Goal: Task Accomplishment & Management: Manage account settings

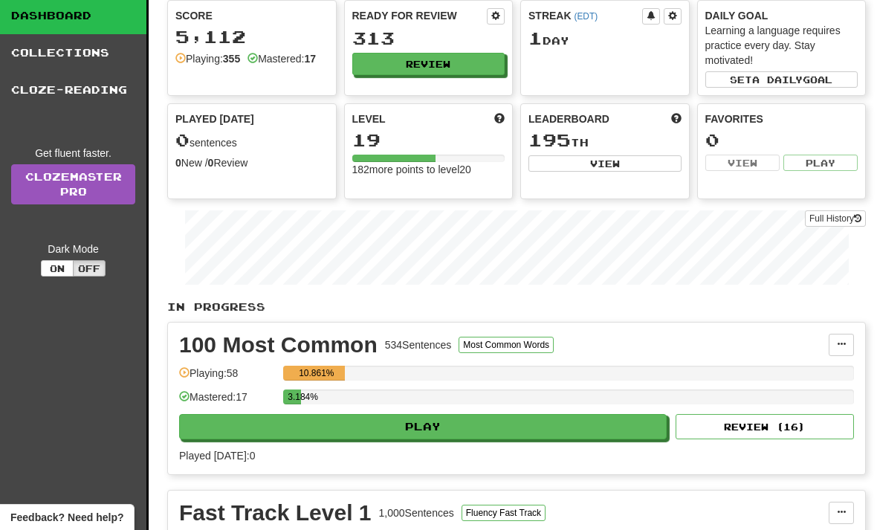
scroll to position [79, 0]
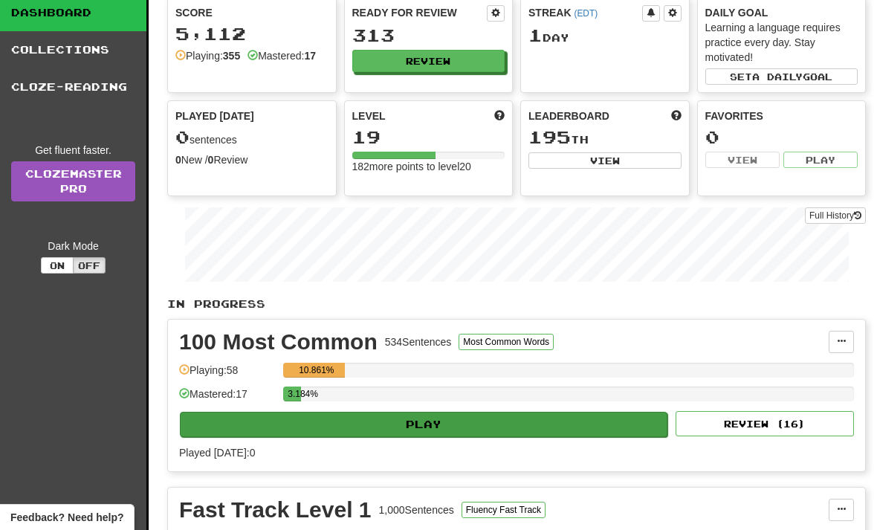
click at [354, 427] on button "Play" at bounding box center [423, 424] width 487 height 25
select select "**"
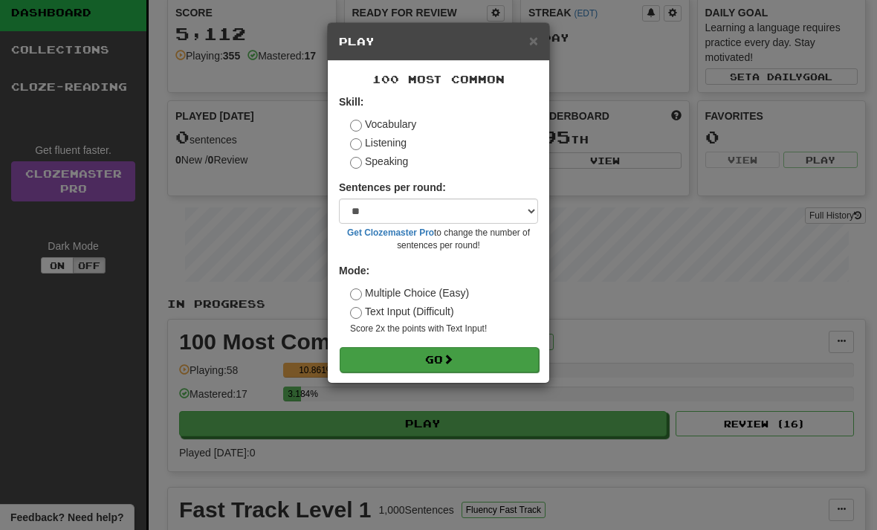
click at [463, 364] on button "Go" at bounding box center [438, 359] width 199 height 25
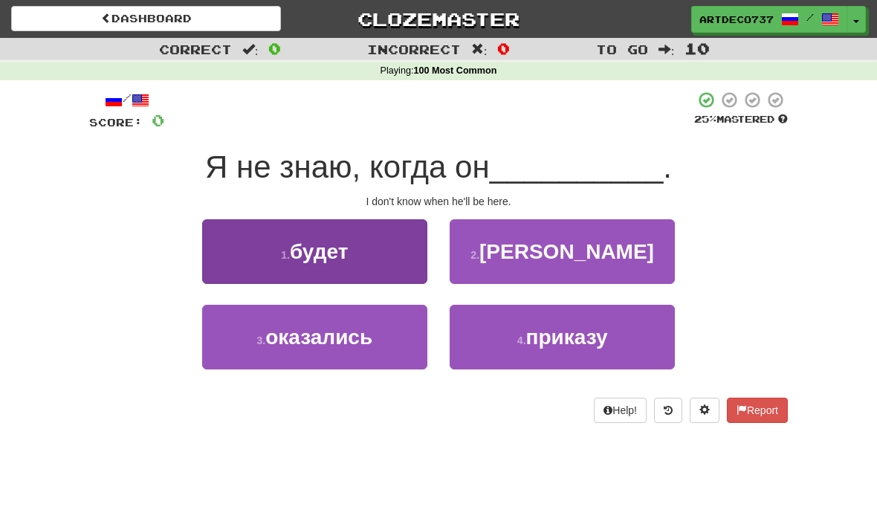
click at [386, 244] on button "1 . будет" at bounding box center [314, 251] width 225 height 65
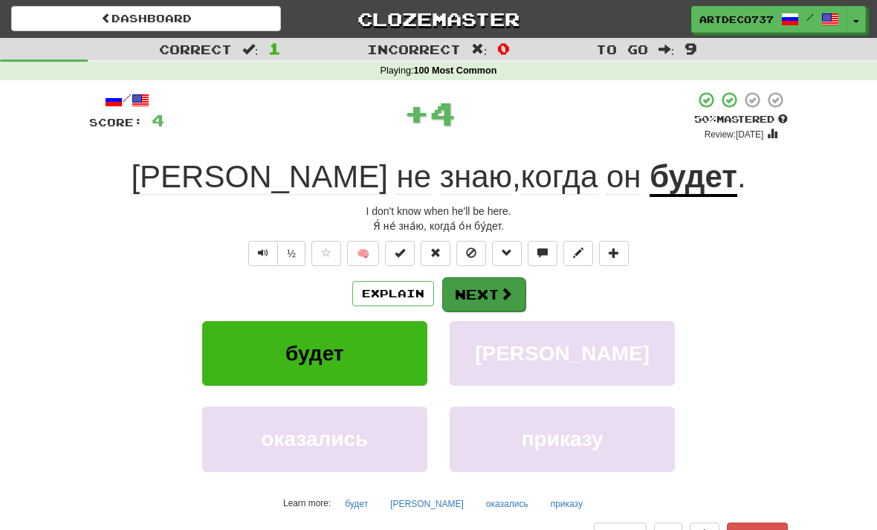
click at [521, 292] on button "Next" at bounding box center [483, 294] width 83 height 34
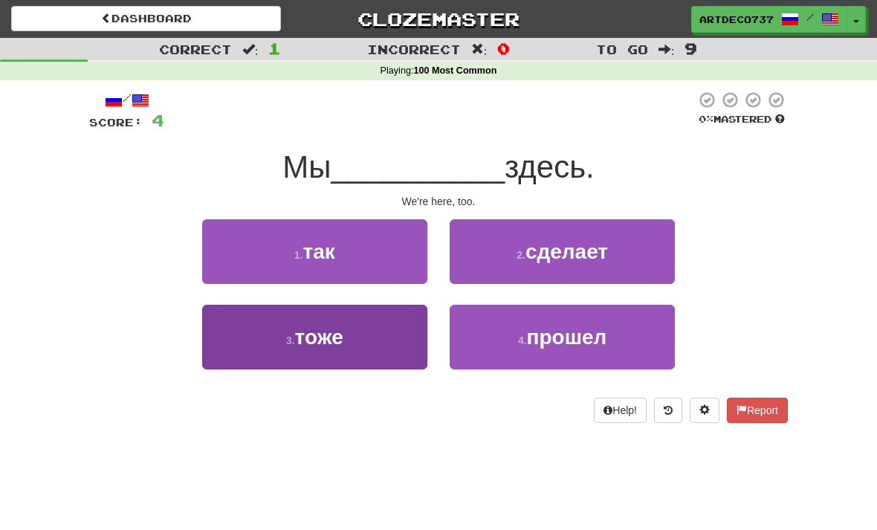
click at [348, 337] on button "3 . тоже" at bounding box center [314, 337] width 225 height 65
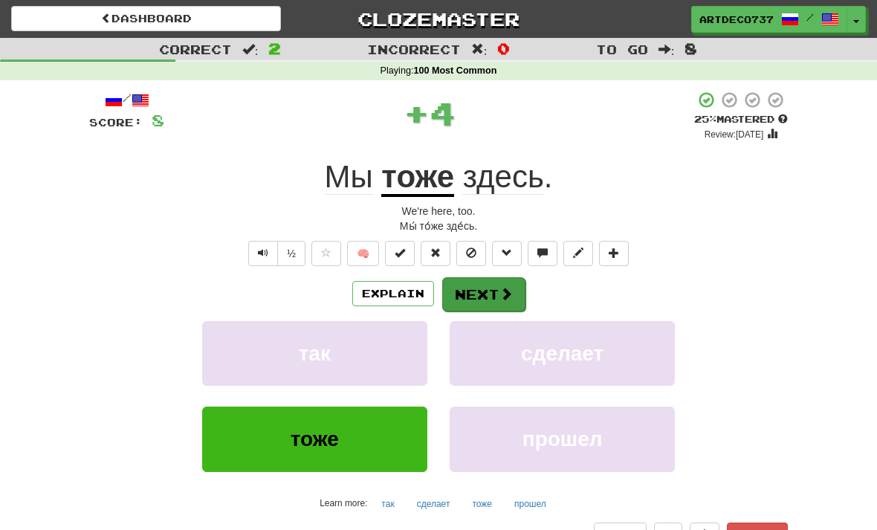
click at [510, 295] on span at bounding box center [505, 293] width 13 height 13
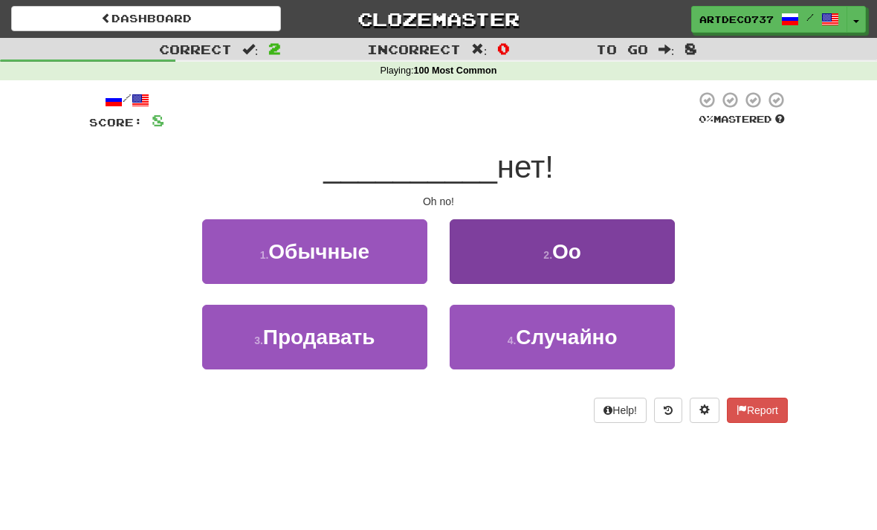
click at [597, 252] on button "2 . Оо" at bounding box center [561, 251] width 225 height 65
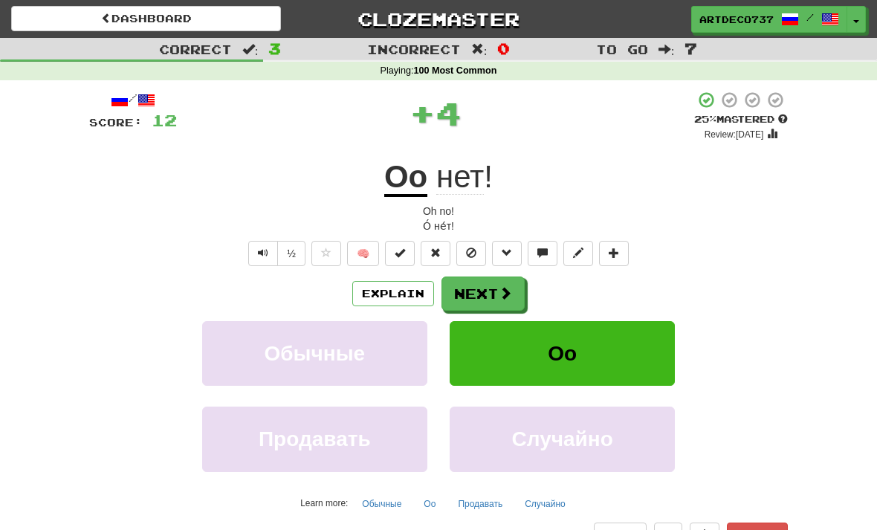
click at [602, 347] on button "Оо" at bounding box center [561, 353] width 225 height 65
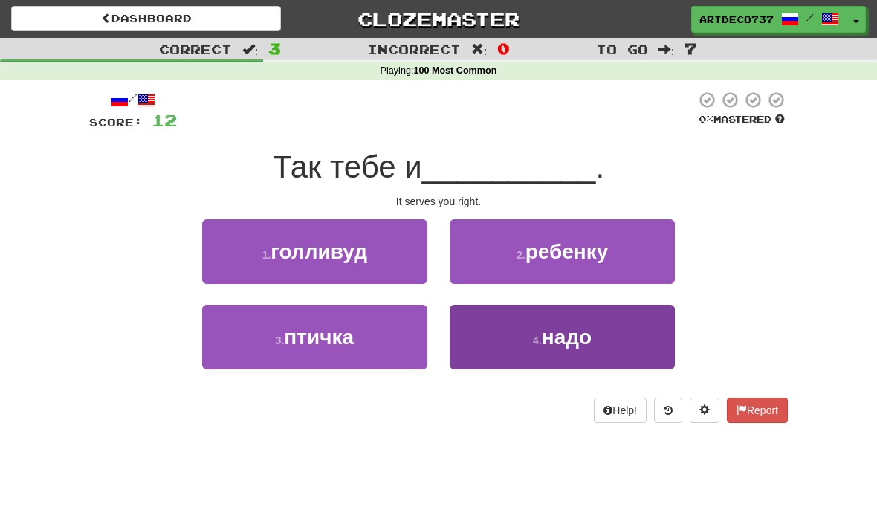
click at [567, 337] on span "надо" at bounding box center [567, 336] width 50 height 23
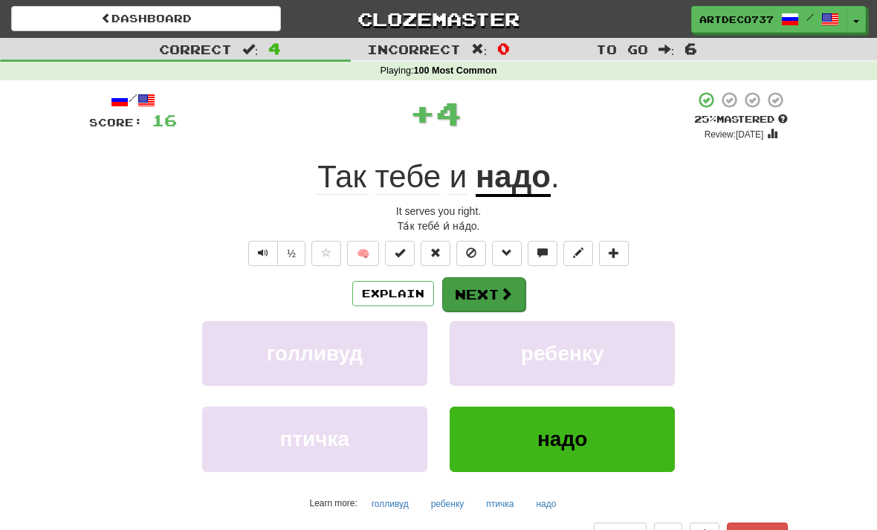
click at [508, 296] on span at bounding box center [505, 293] width 13 height 13
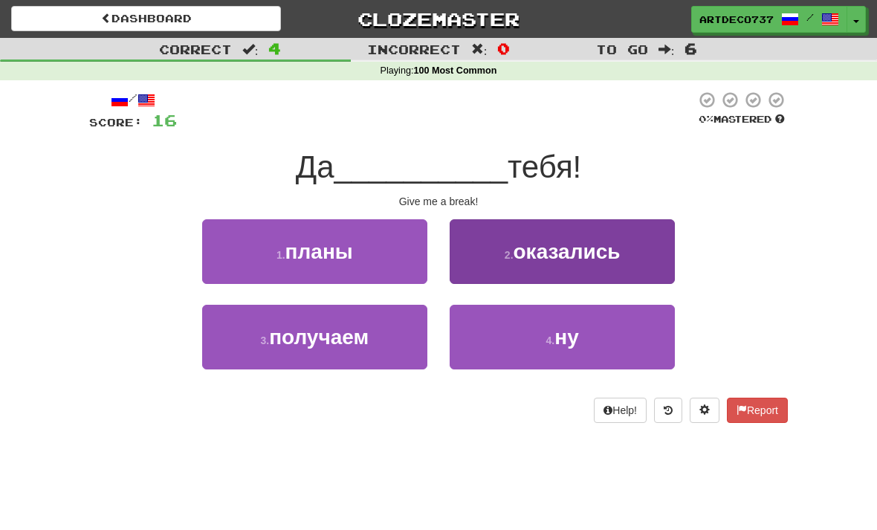
click at [590, 261] on span "оказались" at bounding box center [566, 251] width 107 height 23
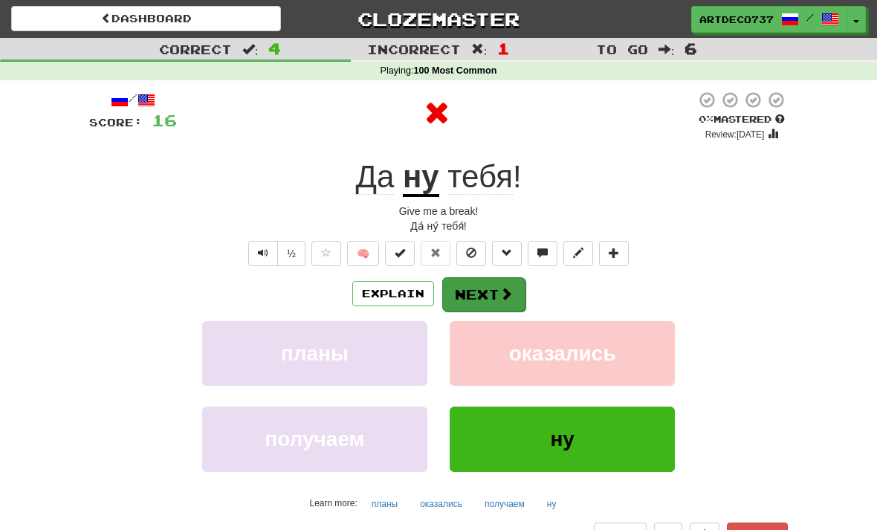
click at [509, 299] on span at bounding box center [505, 293] width 13 height 13
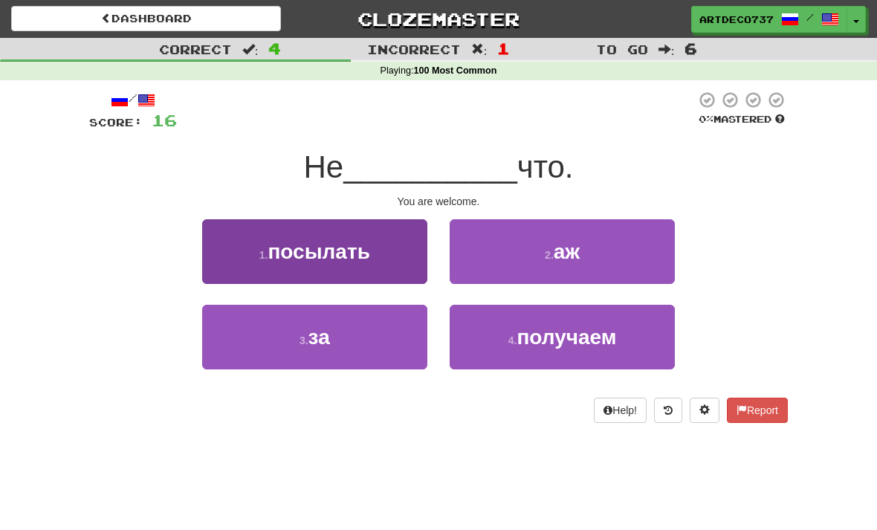
click at [386, 257] on button "1 . посылать" at bounding box center [314, 251] width 225 height 65
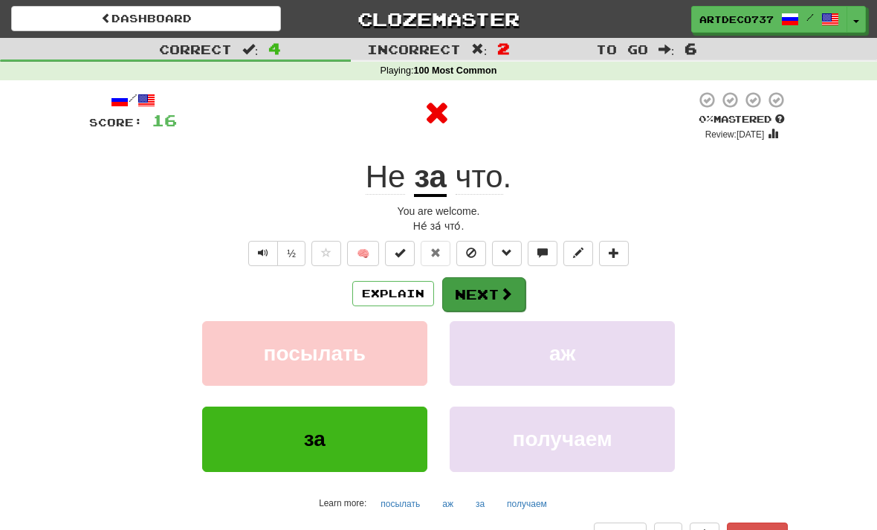
click at [510, 292] on span at bounding box center [505, 293] width 13 height 13
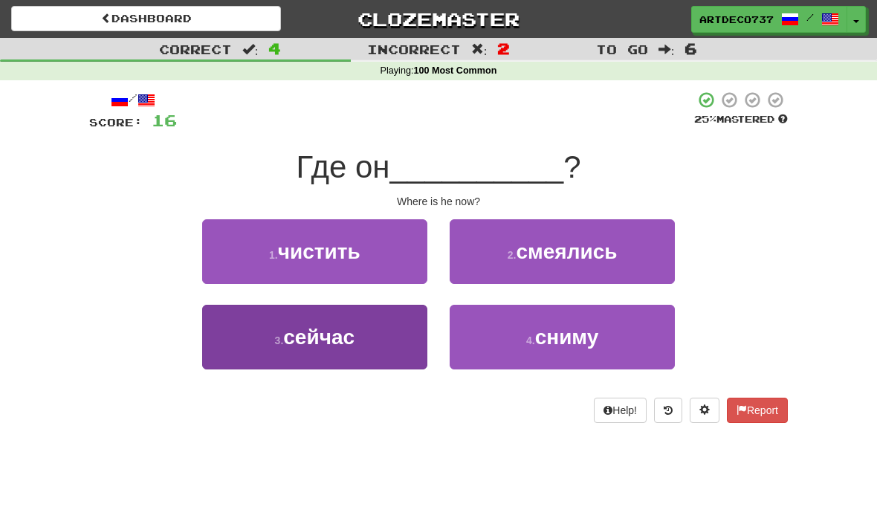
click at [361, 333] on button "3 . сейчас" at bounding box center [314, 337] width 225 height 65
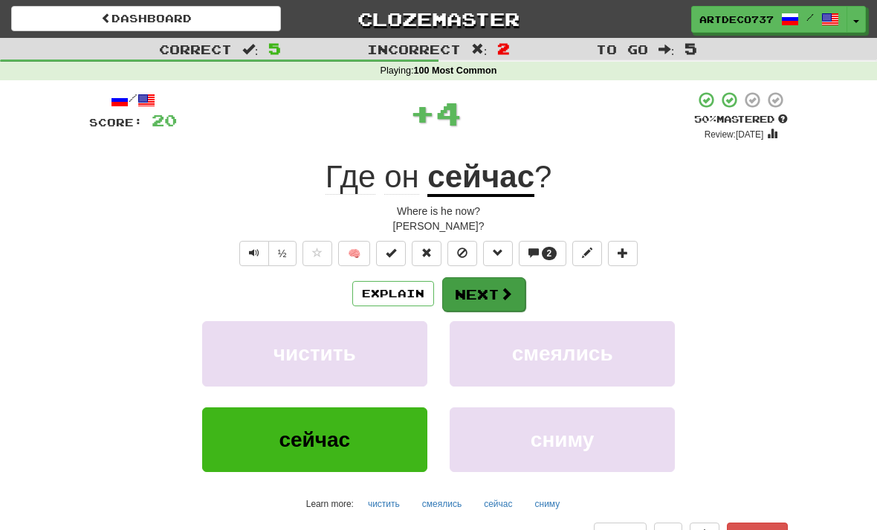
click at [514, 293] on button "Next" at bounding box center [483, 294] width 83 height 34
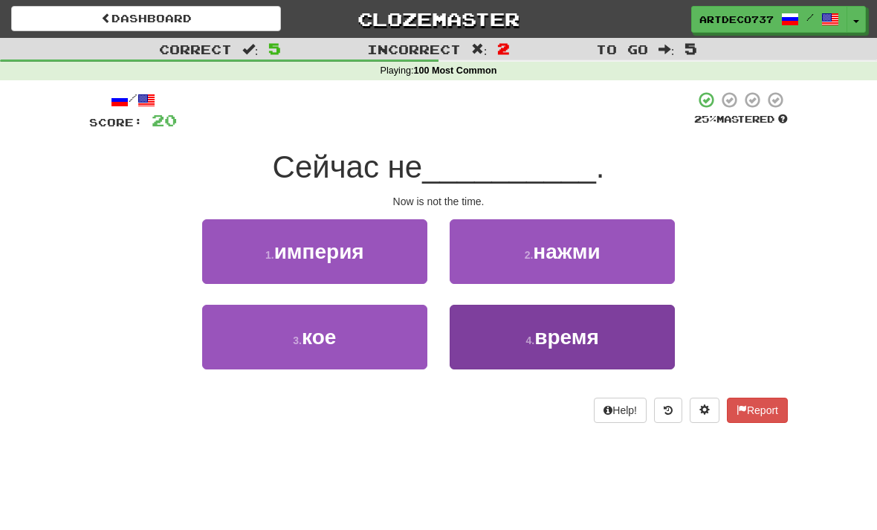
click at [514, 335] on button "4 . время" at bounding box center [561, 337] width 225 height 65
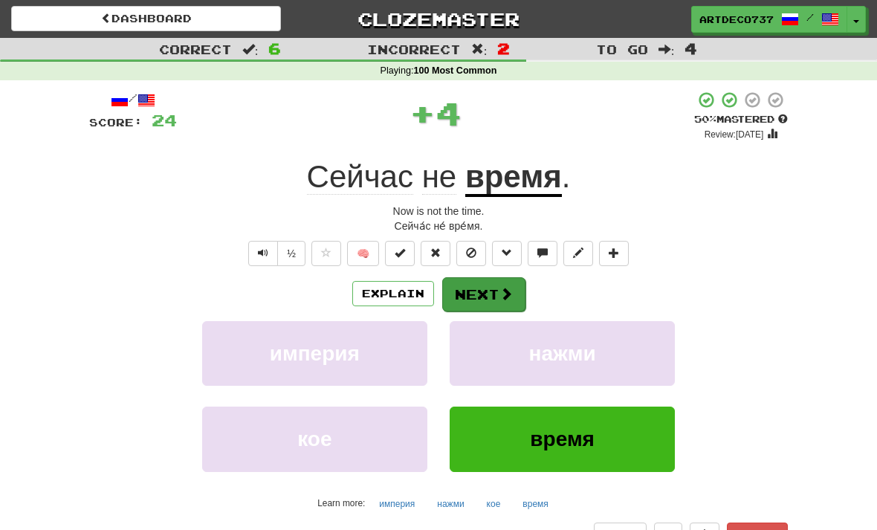
click at [493, 298] on button "Next" at bounding box center [483, 294] width 83 height 34
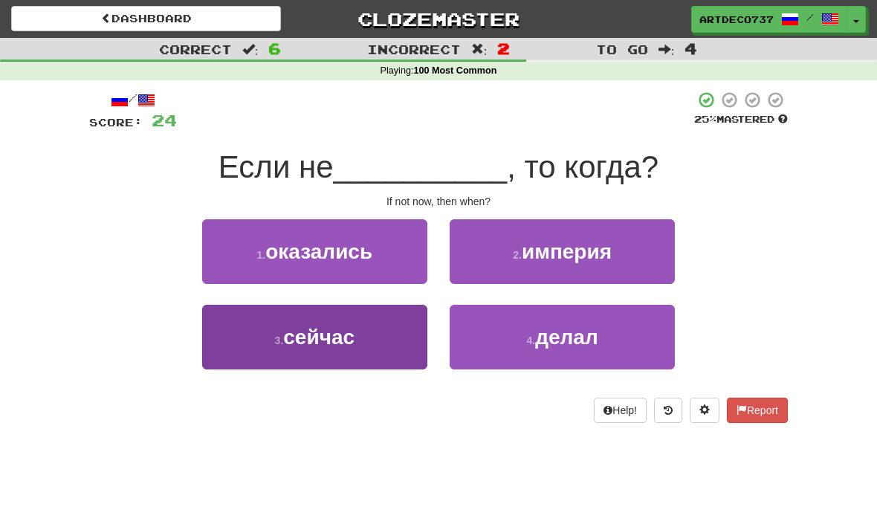
click at [380, 338] on button "3 . сейчас" at bounding box center [314, 337] width 225 height 65
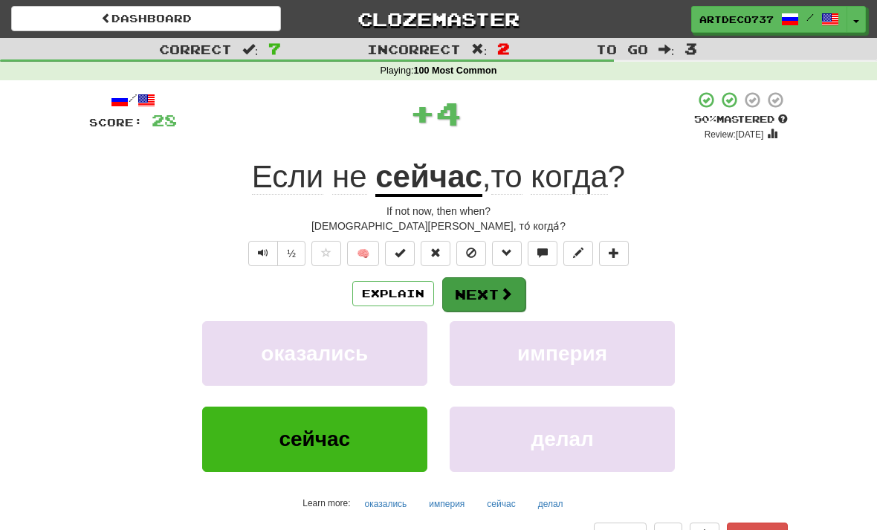
click at [509, 296] on span at bounding box center [505, 293] width 13 height 13
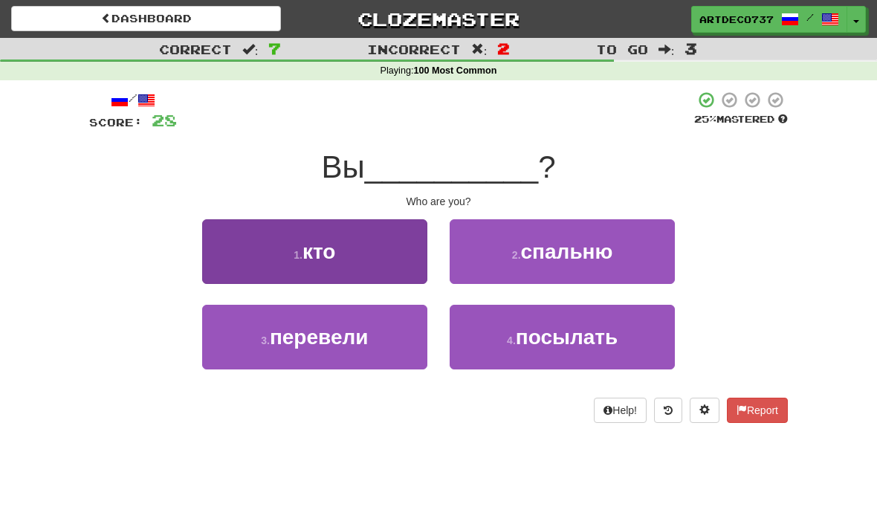
click at [339, 247] on button "1 . кто" at bounding box center [314, 251] width 225 height 65
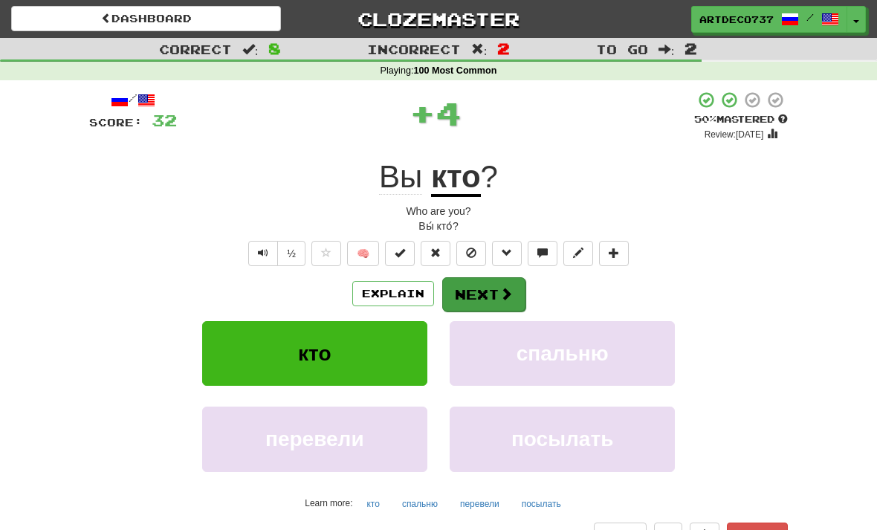
click at [495, 301] on button "Next" at bounding box center [483, 294] width 83 height 34
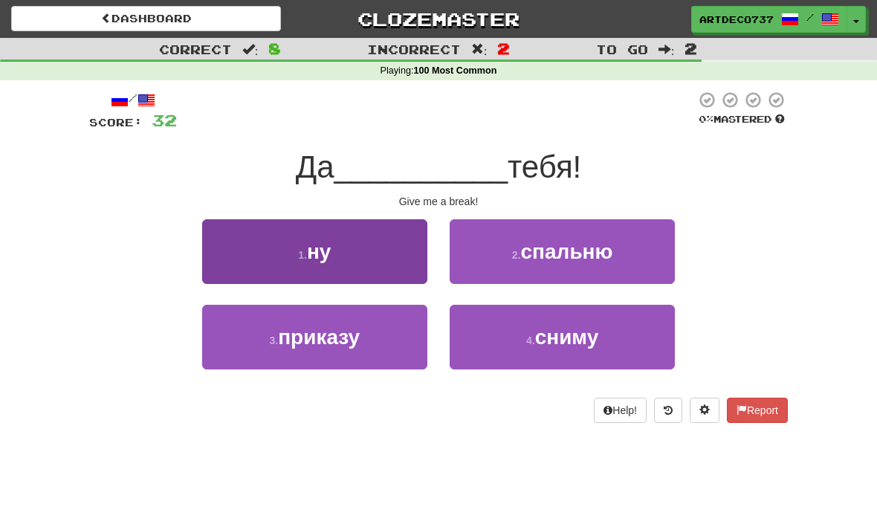
click at [352, 253] on button "1 . ну" at bounding box center [314, 251] width 225 height 65
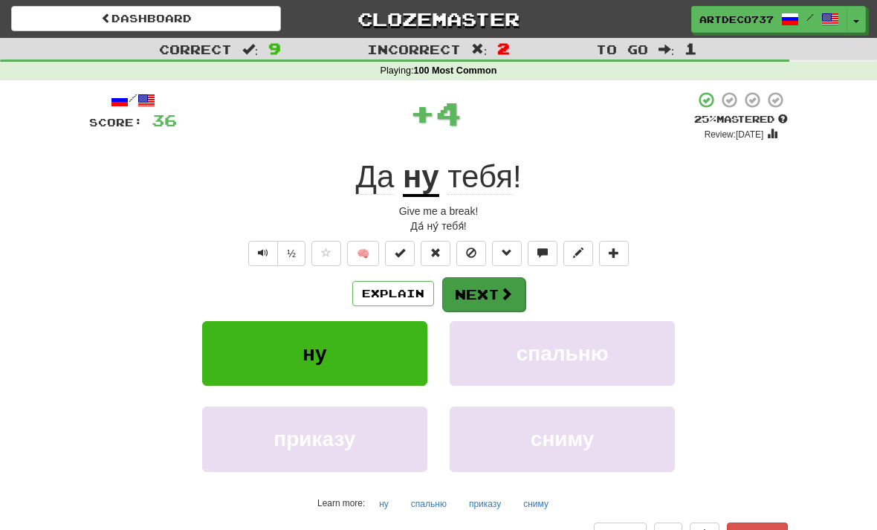
click at [501, 292] on span at bounding box center [505, 293] width 13 height 13
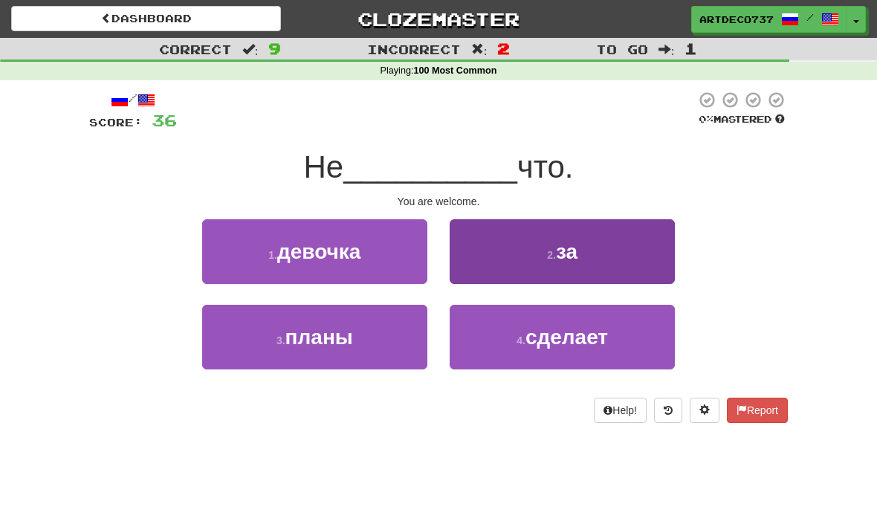
click at [561, 258] on span "за" at bounding box center [567, 251] width 22 height 23
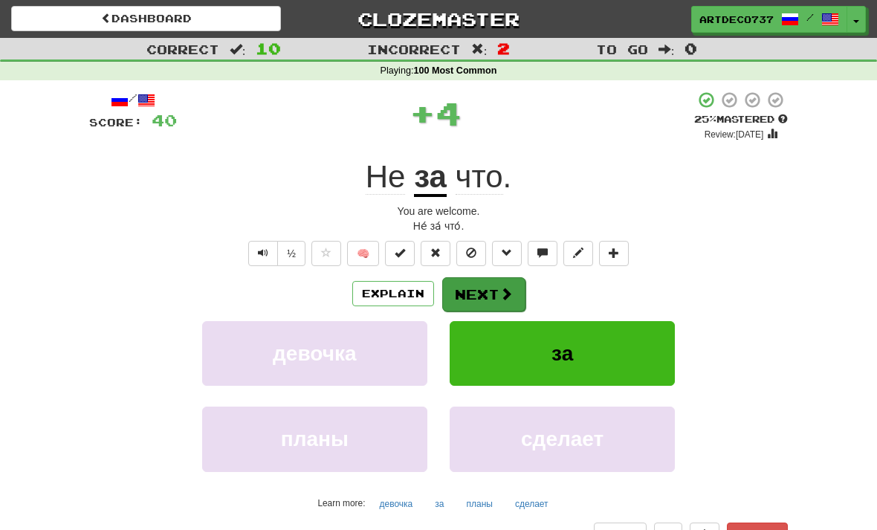
click at [481, 294] on button "Next" at bounding box center [483, 294] width 83 height 34
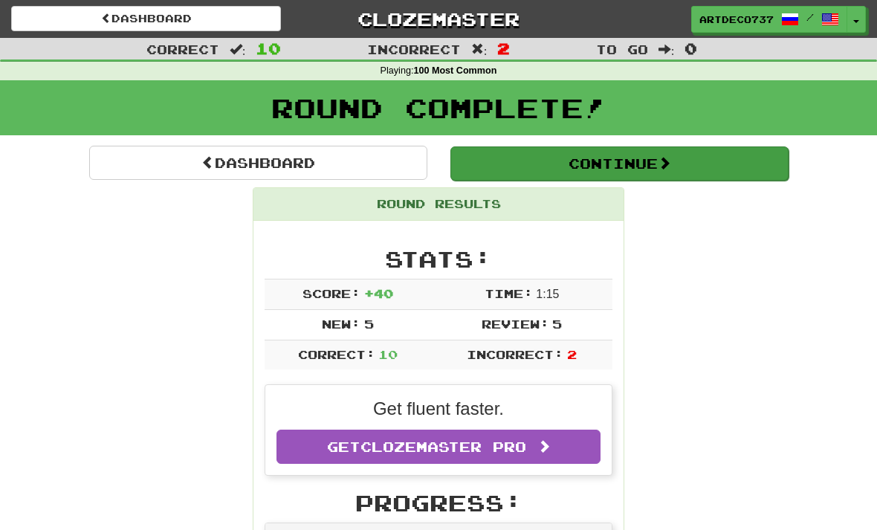
click at [666, 168] on span at bounding box center [663, 162] width 13 height 13
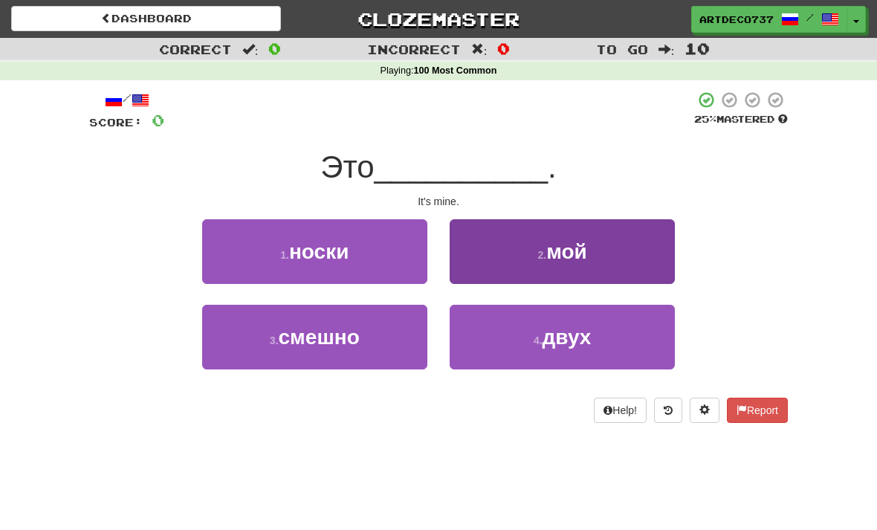
click at [591, 252] on button "2 . мой" at bounding box center [561, 251] width 225 height 65
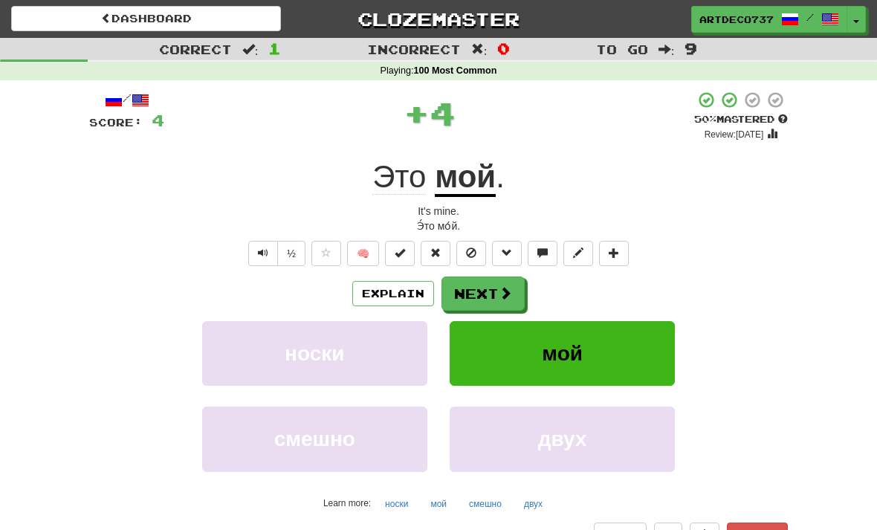
click at [601, 348] on button "мой" at bounding box center [561, 353] width 225 height 65
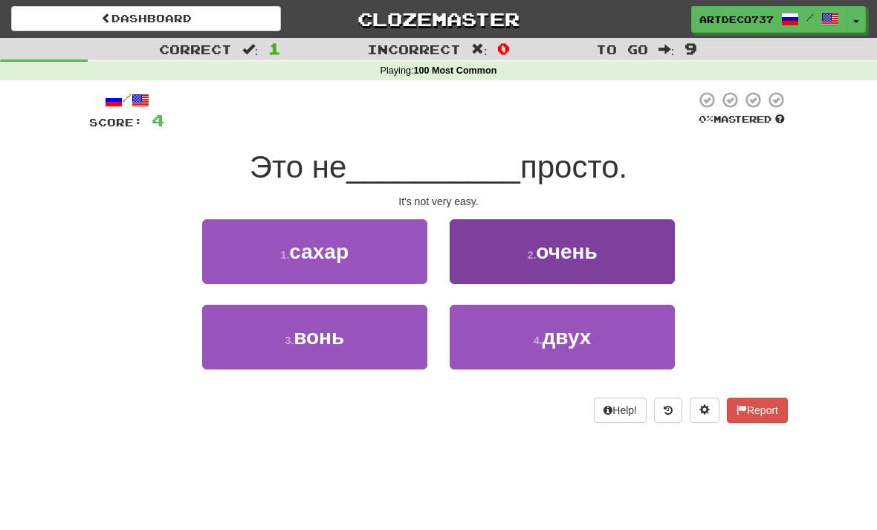
click at [599, 246] on button "2 . очень" at bounding box center [561, 251] width 225 height 65
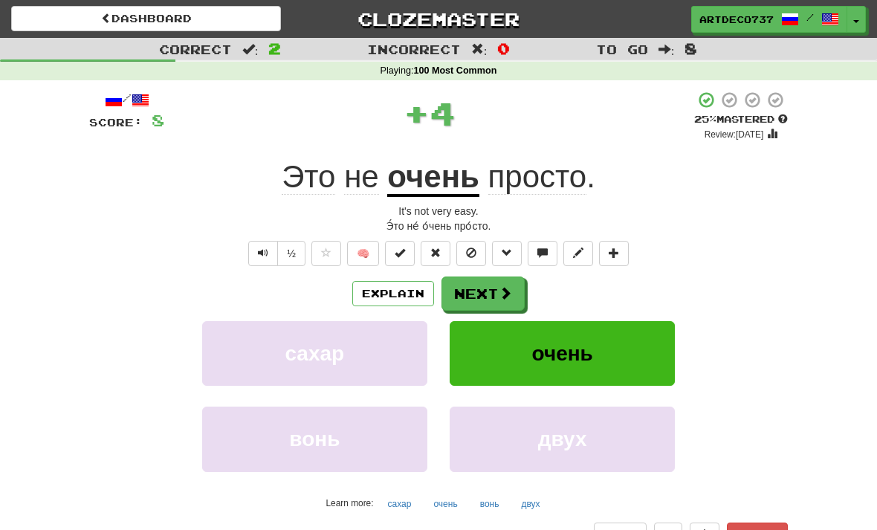
click at [633, 350] on button "очень" at bounding box center [561, 353] width 225 height 65
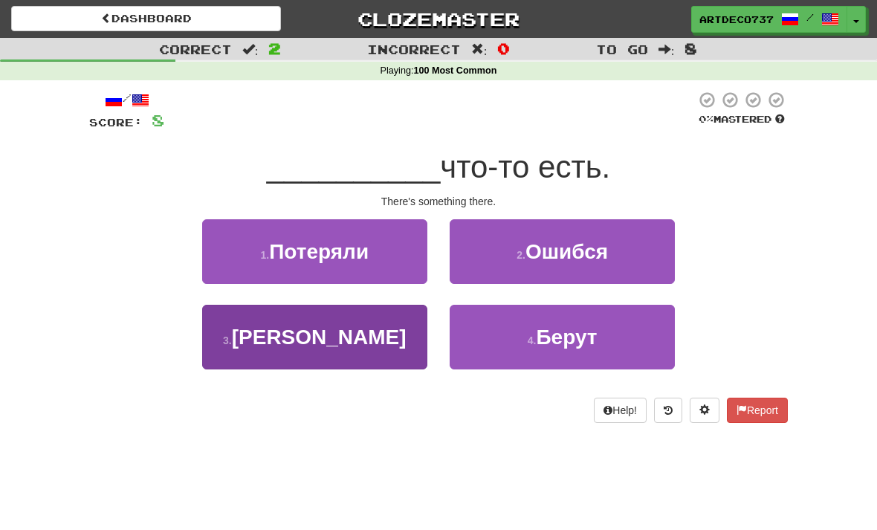
click at [371, 338] on button "3 . Там" at bounding box center [314, 337] width 225 height 65
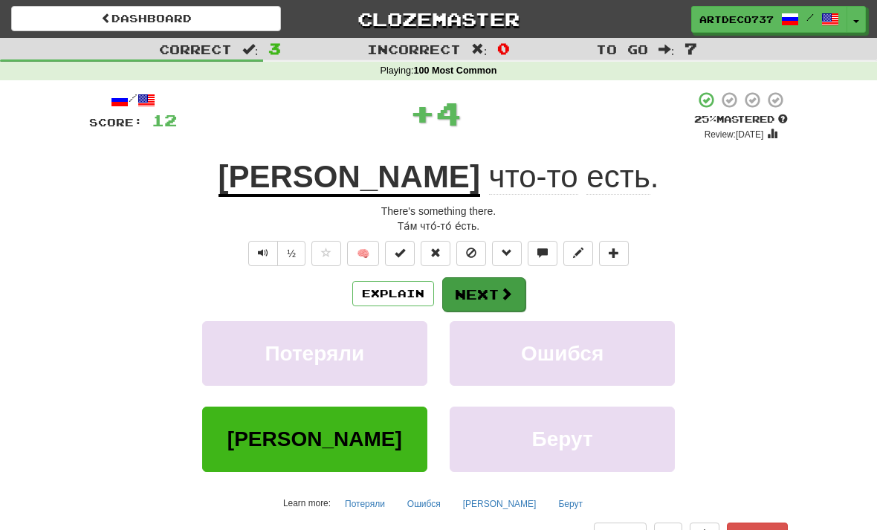
click at [499, 290] on span at bounding box center [505, 293] width 13 height 13
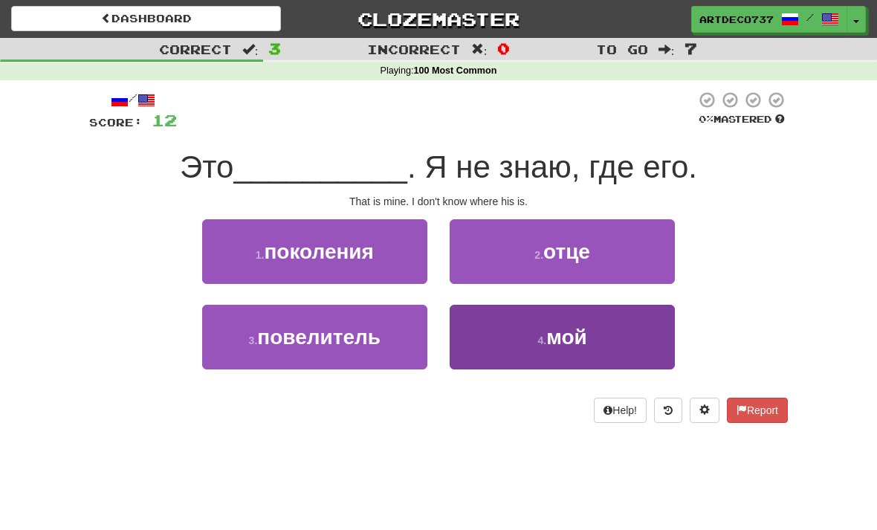
click at [585, 337] on span "мой" at bounding box center [566, 336] width 41 height 23
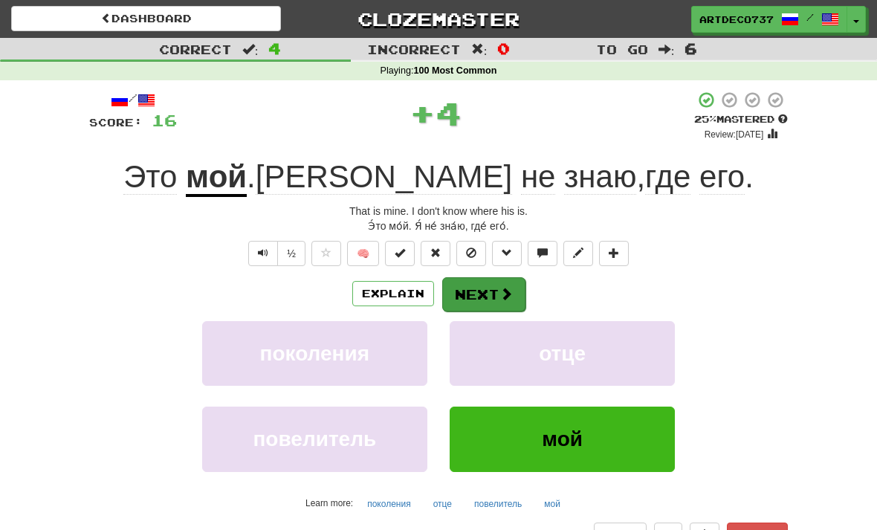
click at [510, 288] on span at bounding box center [505, 293] width 13 height 13
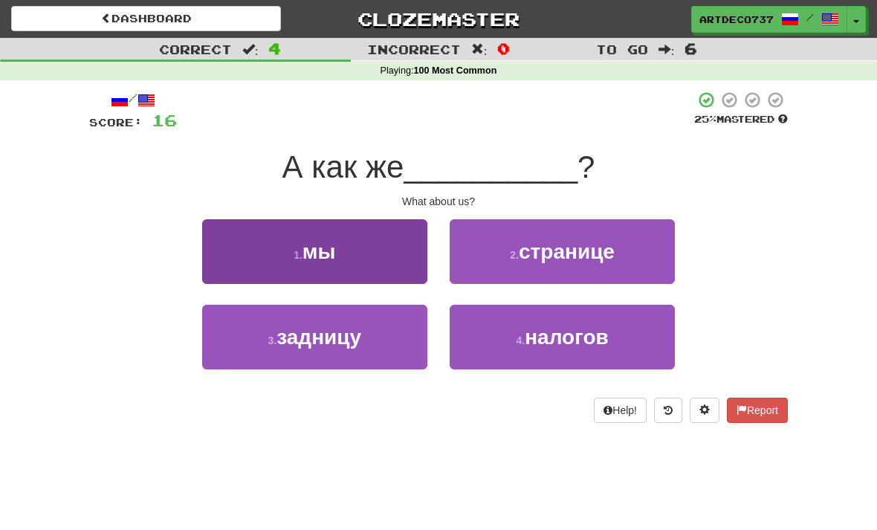
click at [383, 247] on button "1 . мы" at bounding box center [314, 251] width 225 height 65
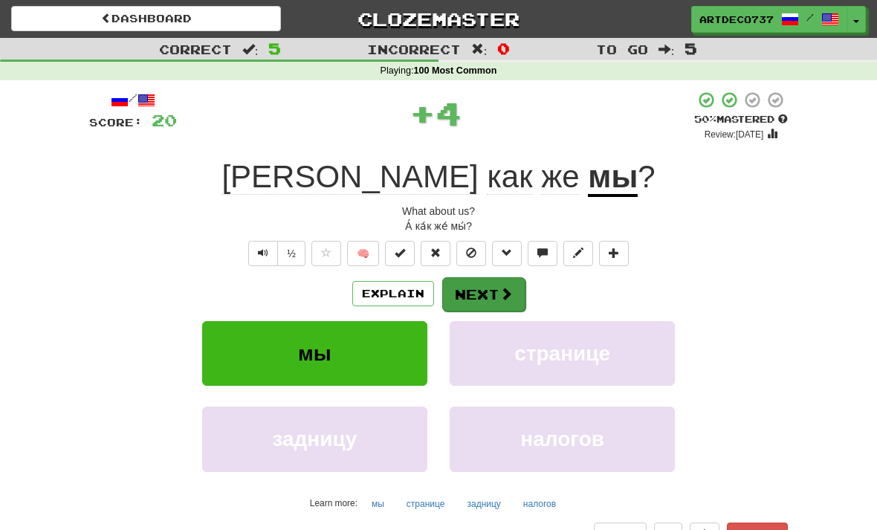
click at [511, 293] on button "Next" at bounding box center [483, 294] width 83 height 34
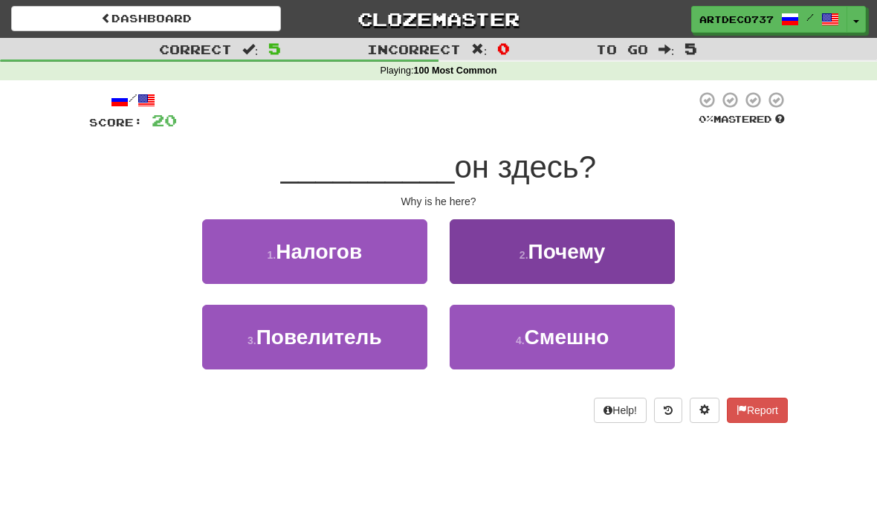
click at [584, 256] on span "Почему" at bounding box center [566, 251] width 77 height 23
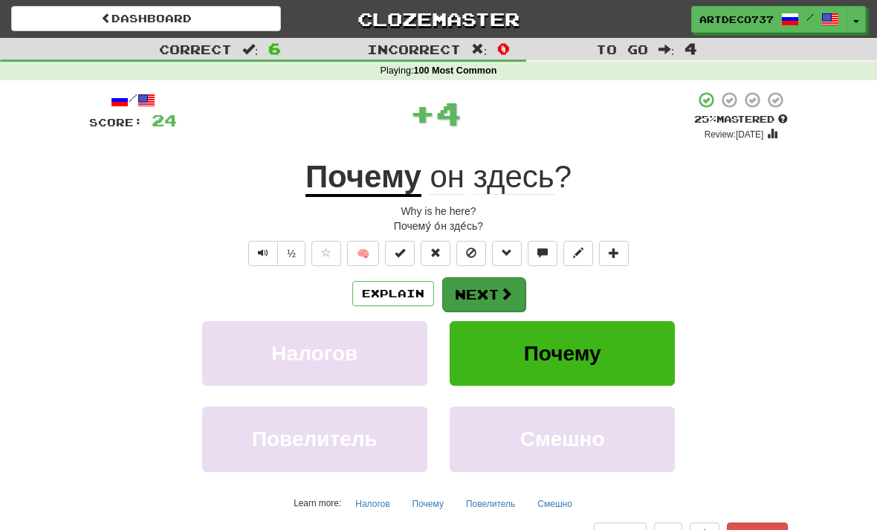
click at [510, 290] on span at bounding box center [505, 293] width 13 height 13
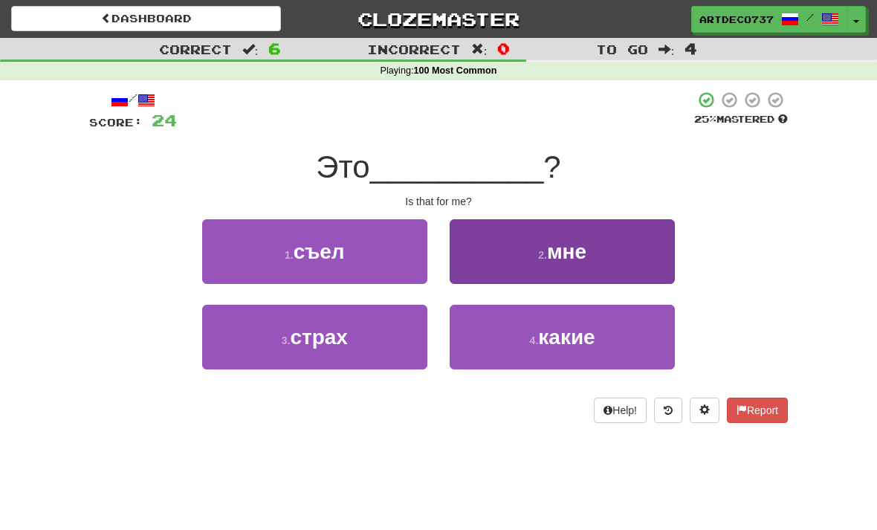
click at [608, 259] on button "2 . мне" at bounding box center [561, 251] width 225 height 65
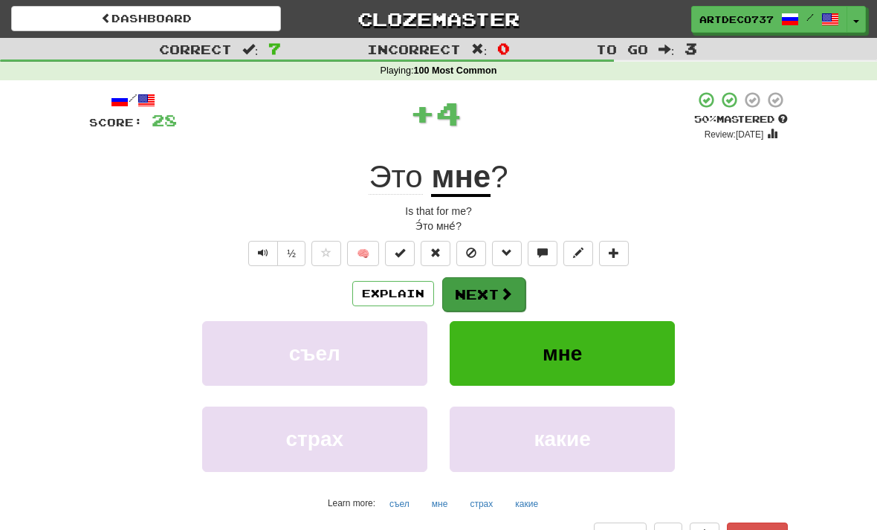
click at [509, 293] on span at bounding box center [505, 293] width 13 height 13
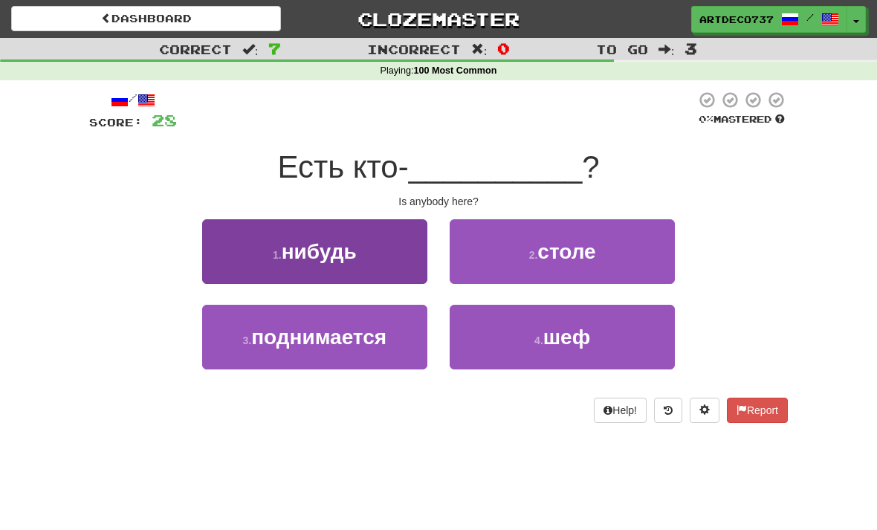
click at [374, 241] on button "1 . нибудь" at bounding box center [314, 251] width 225 height 65
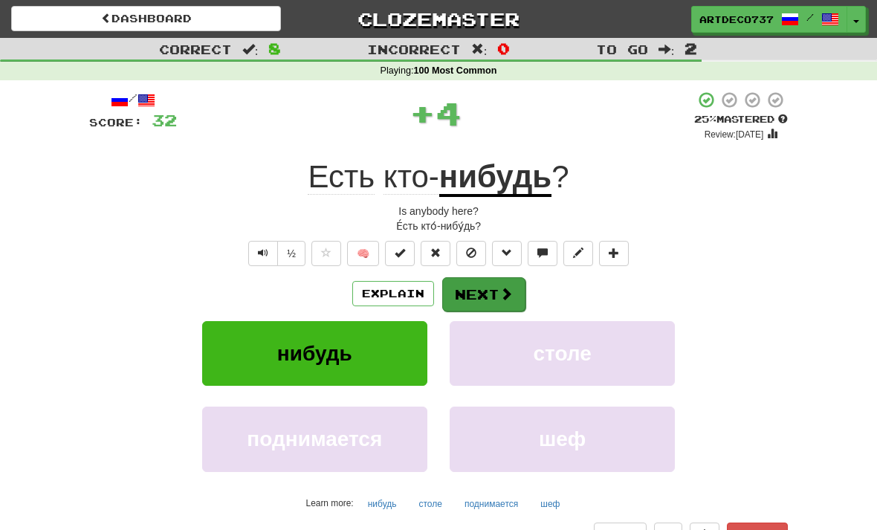
click at [503, 293] on span at bounding box center [505, 293] width 13 height 13
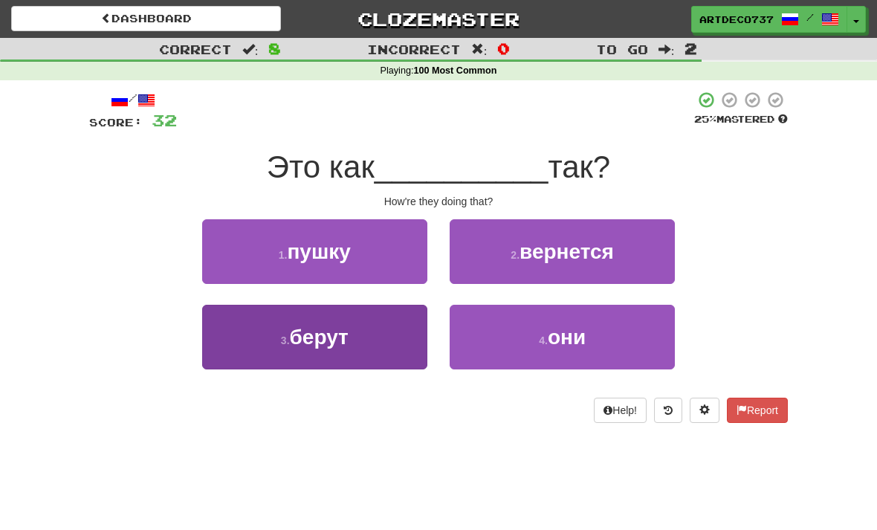
click at [395, 334] on button "3 . берут" at bounding box center [314, 337] width 225 height 65
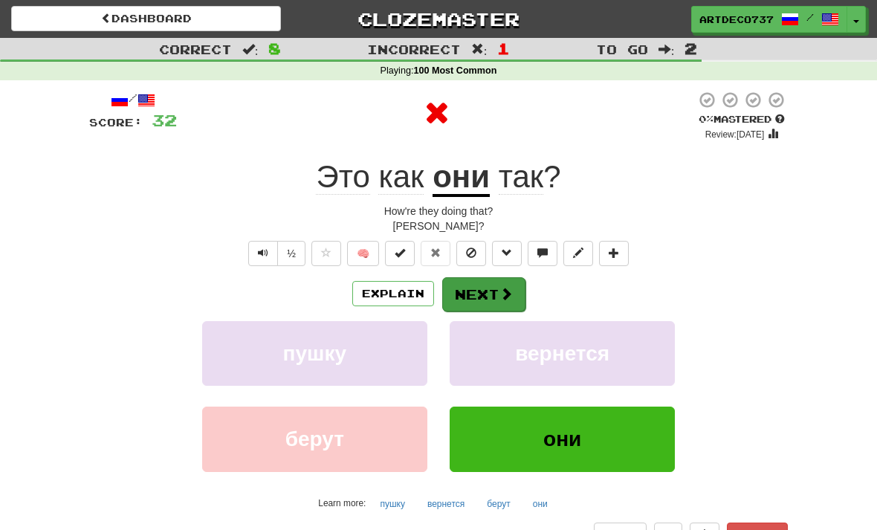
click at [505, 293] on span at bounding box center [505, 293] width 13 height 13
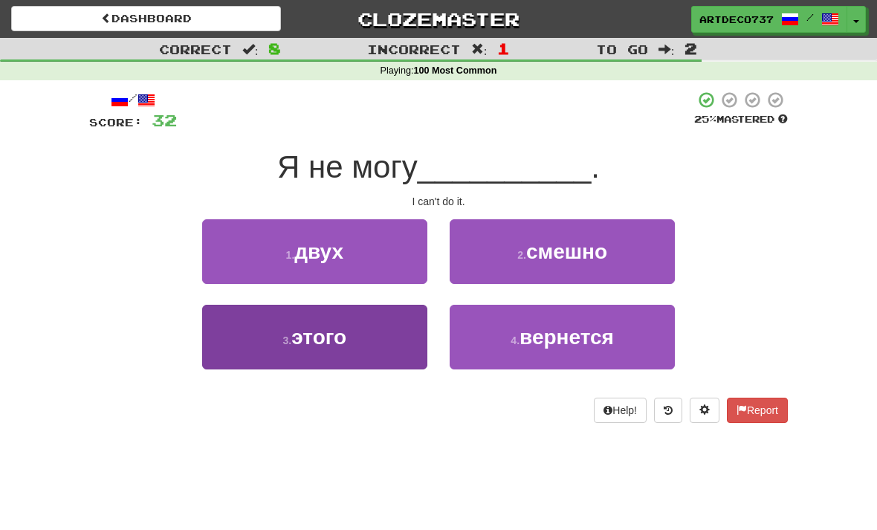
click at [361, 342] on button "3 . этого" at bounding box center [314, 337] width 225 height 65
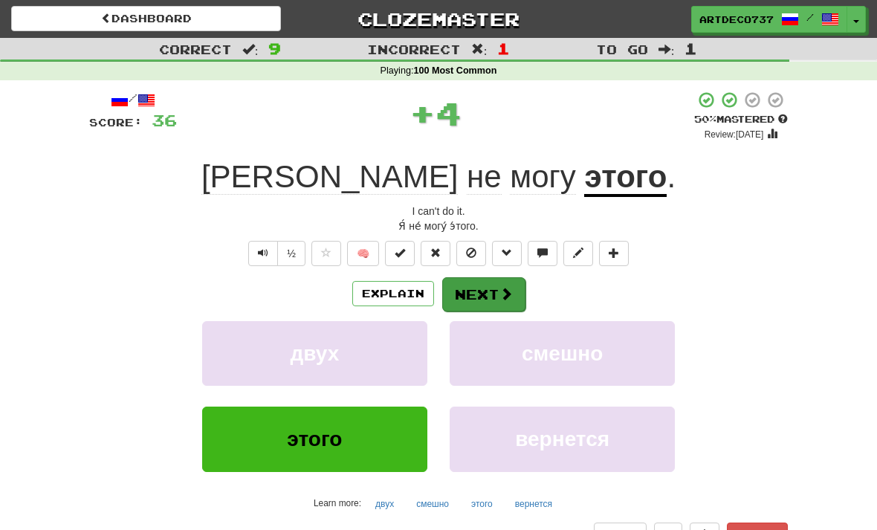
click at [509, 287] on span at bounding box center [505, 293] width 13 height 13
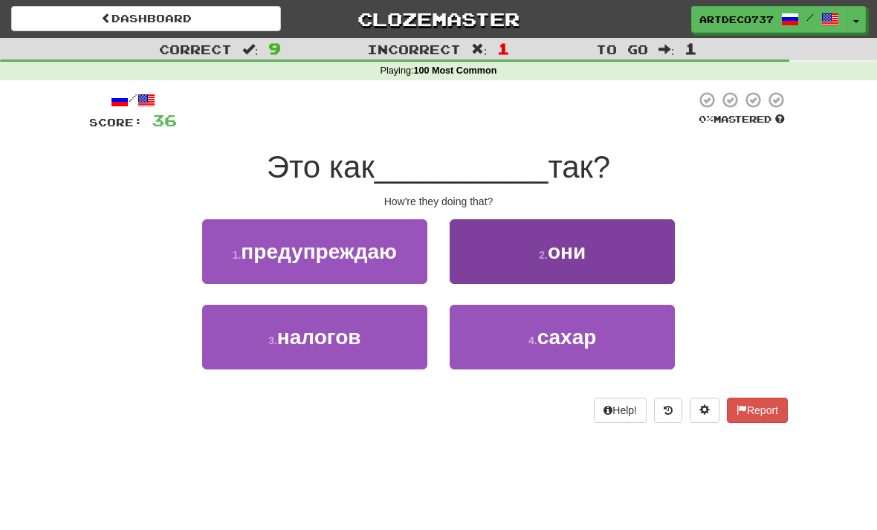
click at [581, 258] on span "они" at bounding box center [566, 251] width 38 height 23
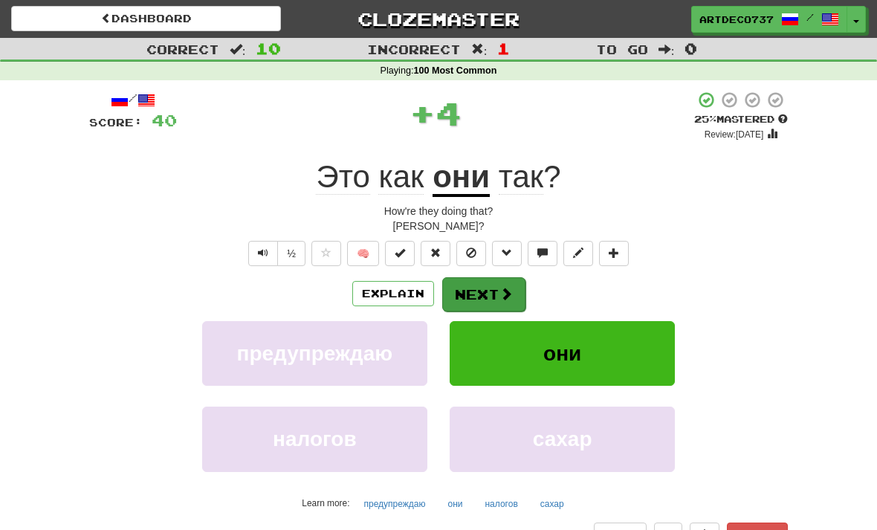
click at [503, 291] on span at bounding box center [505, 293] width 13 height 13
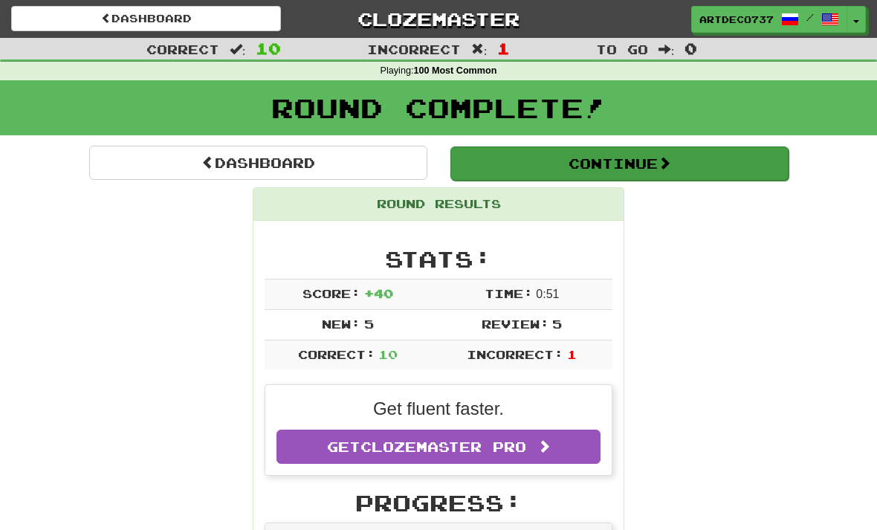
click at [642, 167] on button "Continue" at bounding box center [619, 163] width 338 height 34
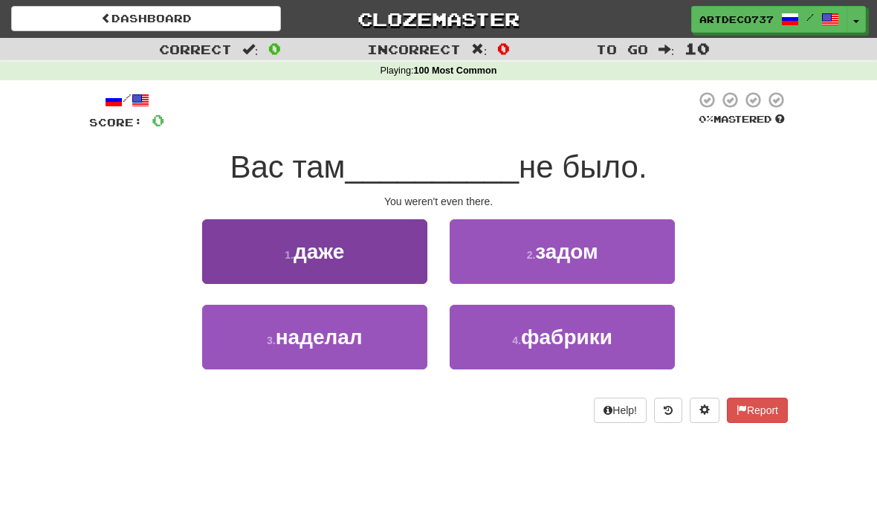
click at [368, 250] on button "1 . даже" at bounding box center [314, 251] width 225 height 65
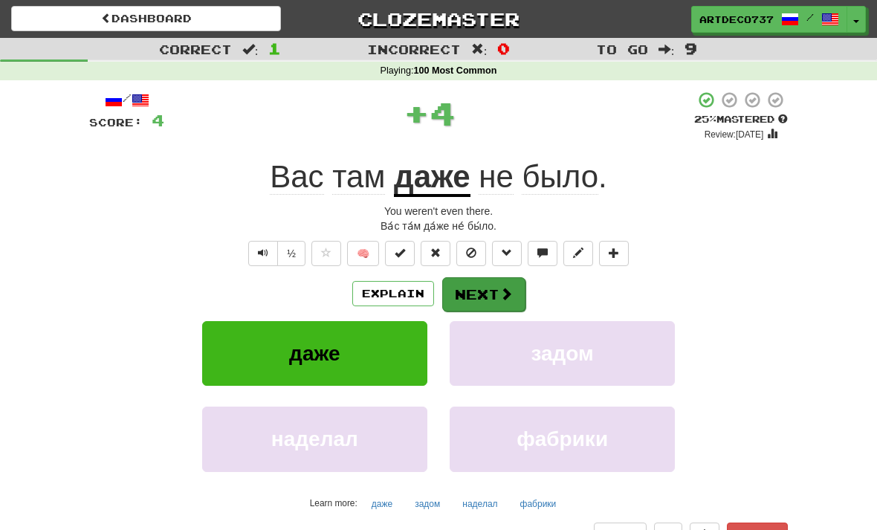
click at [499, 292] on span at bounding box center [505, 293] width 13 height 13
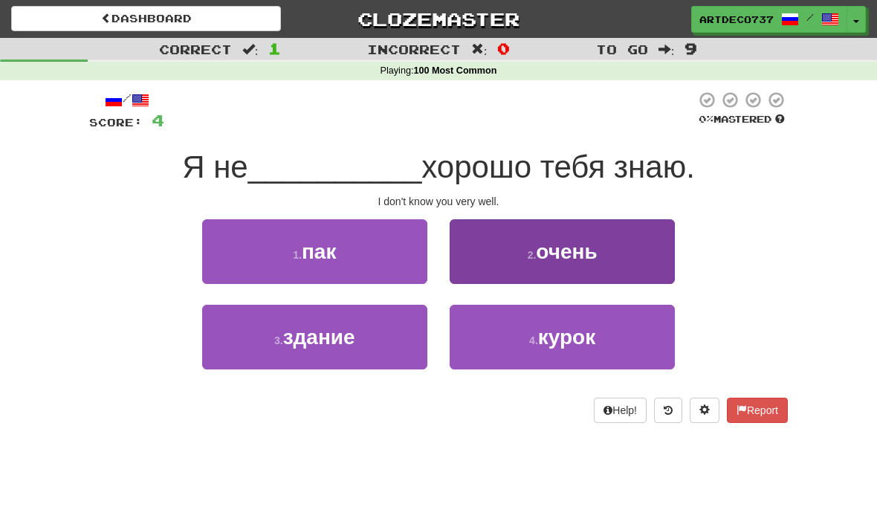
click at [570, 250] on span "очень" at bounding box center [566, 251] width 61 height 23
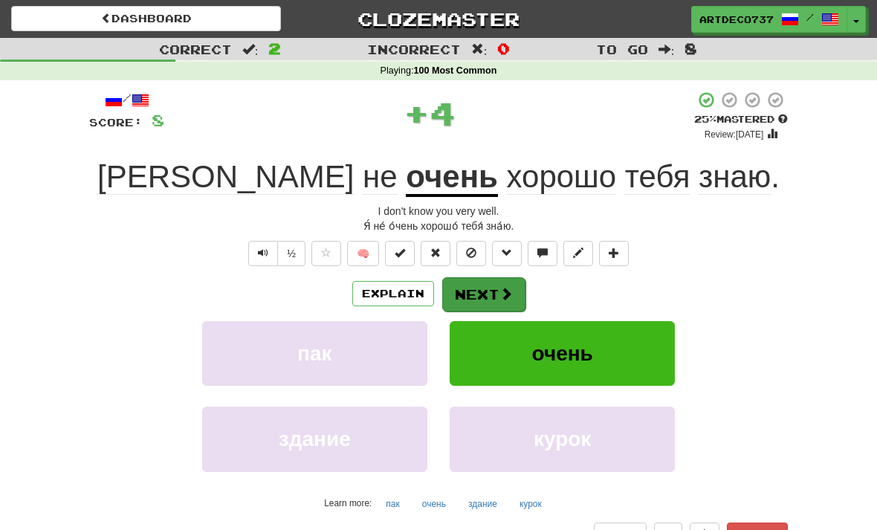
click at [494, 293] on button "Next" at bounding box center [483, 294] width 83 height 34
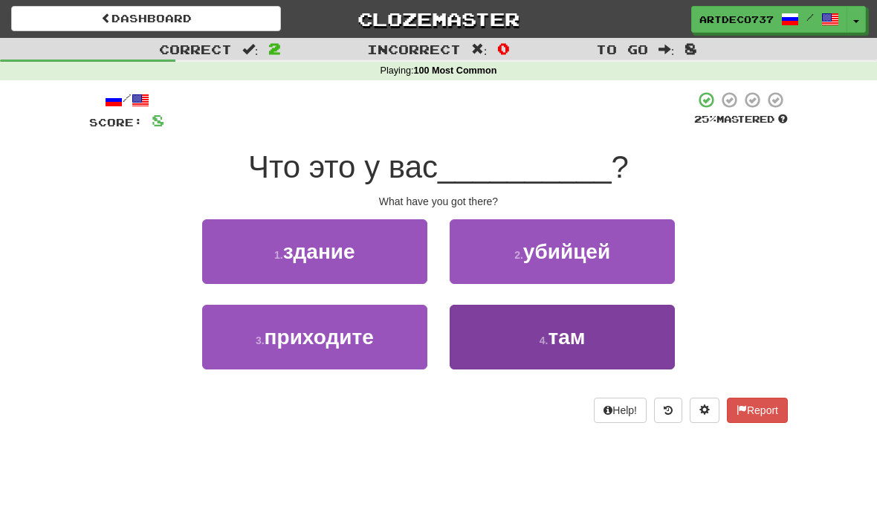
click at [570, 330] on span "там" at bounding box center [565, 336] width 37 height 23
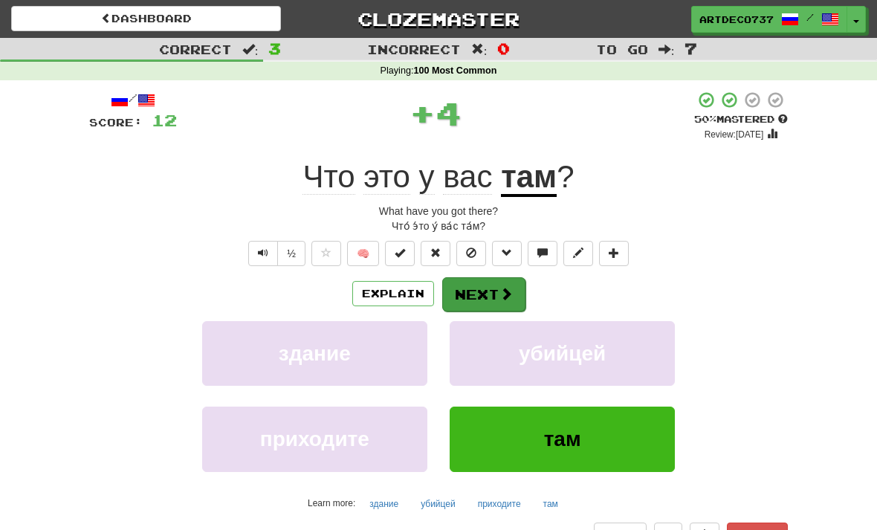
click at [518, 296] on button "Next" at bounding box center [483, 294] width 83 height 34
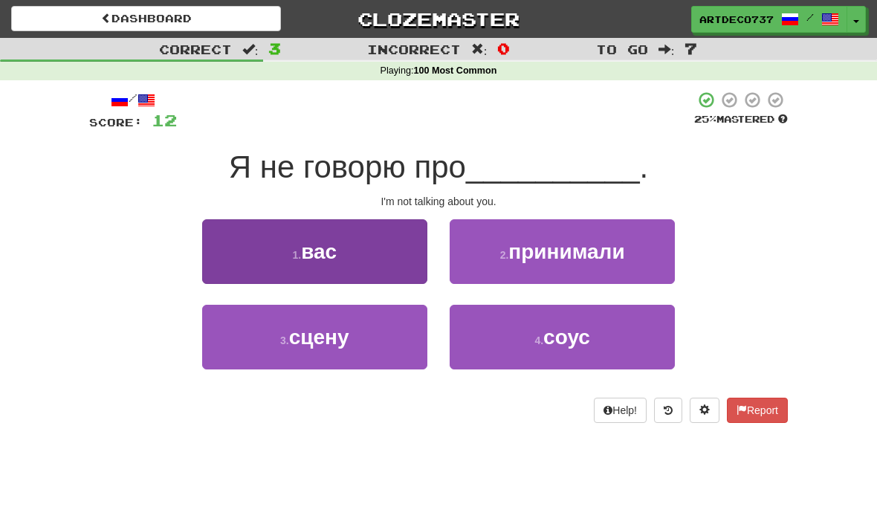
click at [390, 253] on button "1 . вас" at bounding box center [314, 251] width 225 height 65
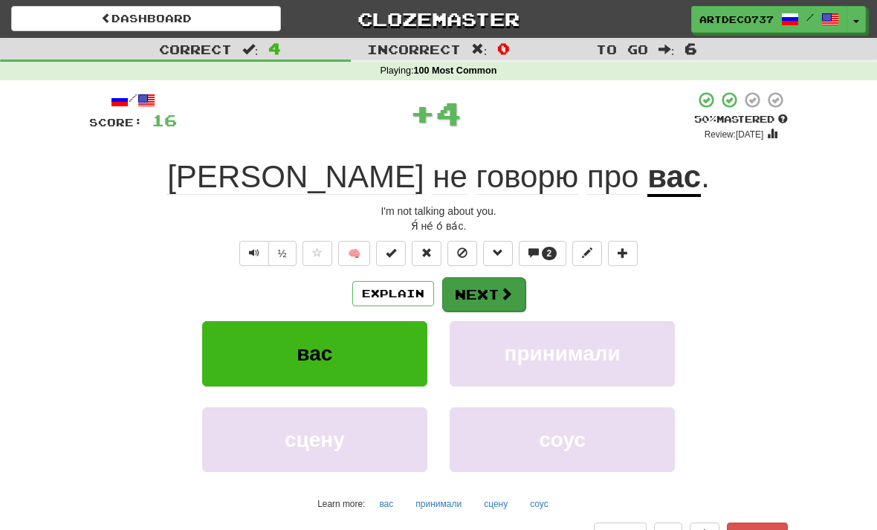
click at [507, 296] on span at bounding box center [505, 293] width 13 height 13
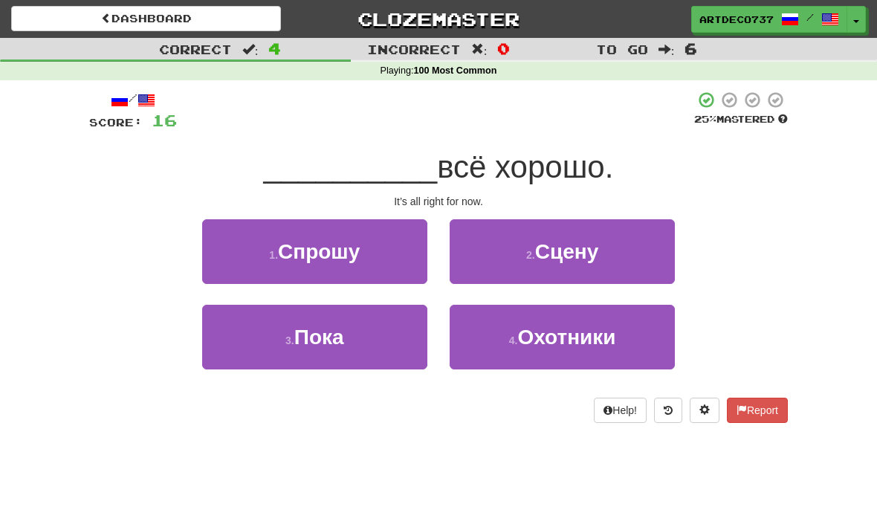
click at [539, 398] on div "Help! Report" at bounding box center [438, 409] width 698 height 25
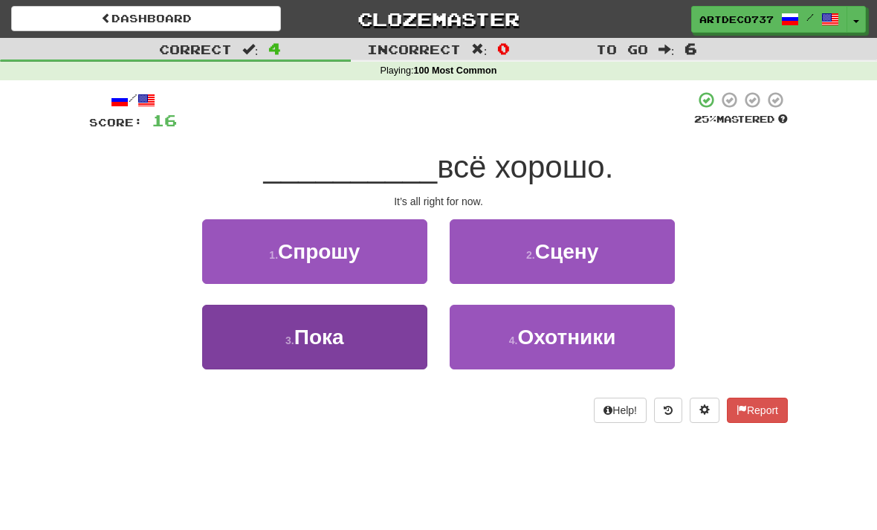
click at [385, 335] on button "3 . Пока" at bounding box center [314, 337] width 225 height 65
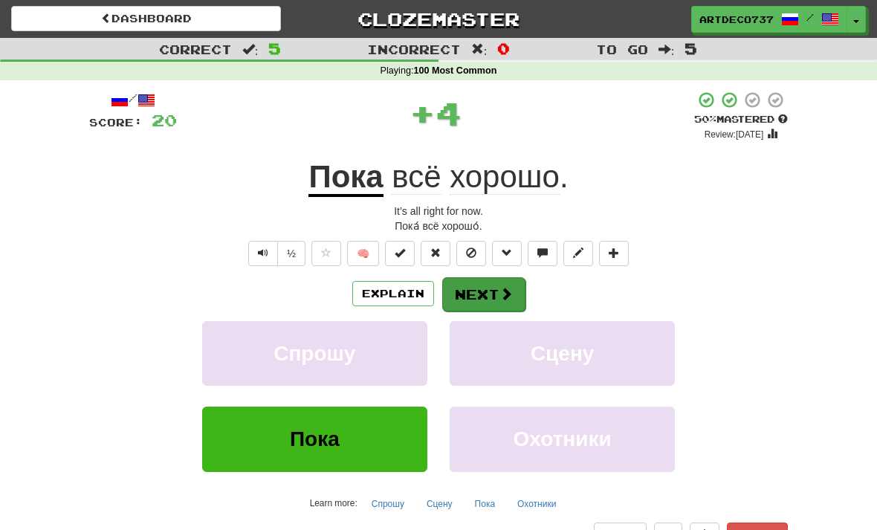
click at [482, 290] on button "Next" at bounding box center [483, 294] width 83 height 34
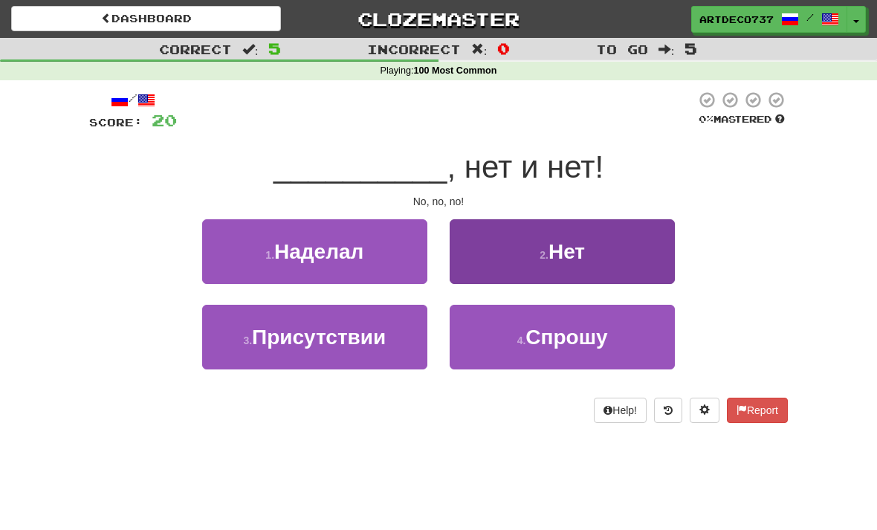
click at [527, 256] on button "2 . Нет" at bounding box center [561, 251] width 225 height 65
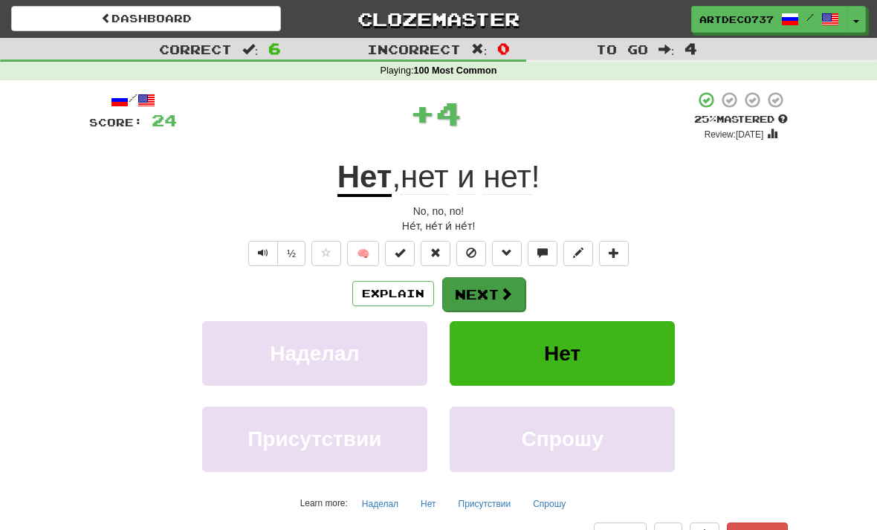
click at [504, 289] on span at bounding box center [505, 293] width 13 height 13
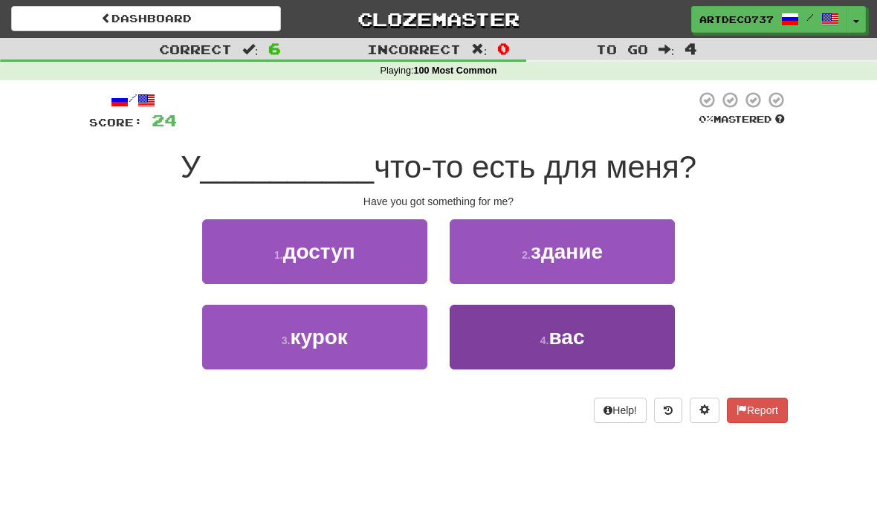
click at [507, 354] on button "4 . вас" at bounding box center [561, 337] width 225 height 65
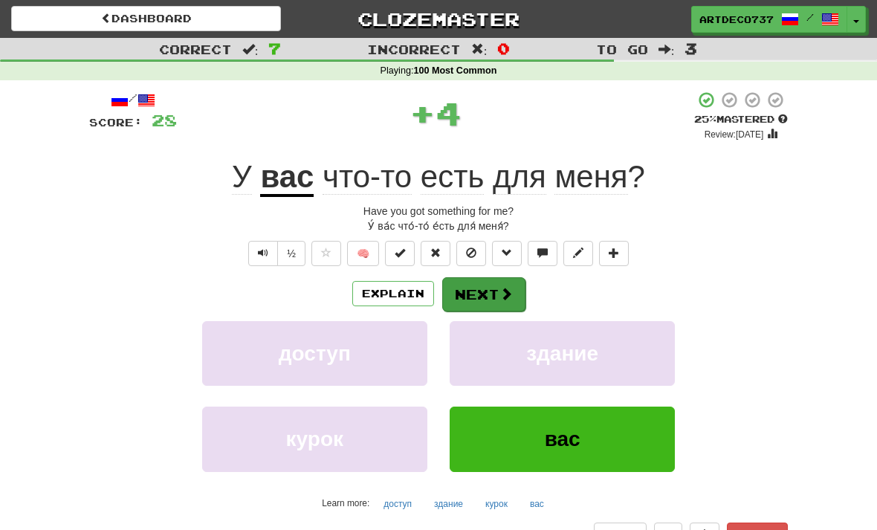
click at [487, 297] on button "Next" at bounding box center [483, 294] width 83 height 34
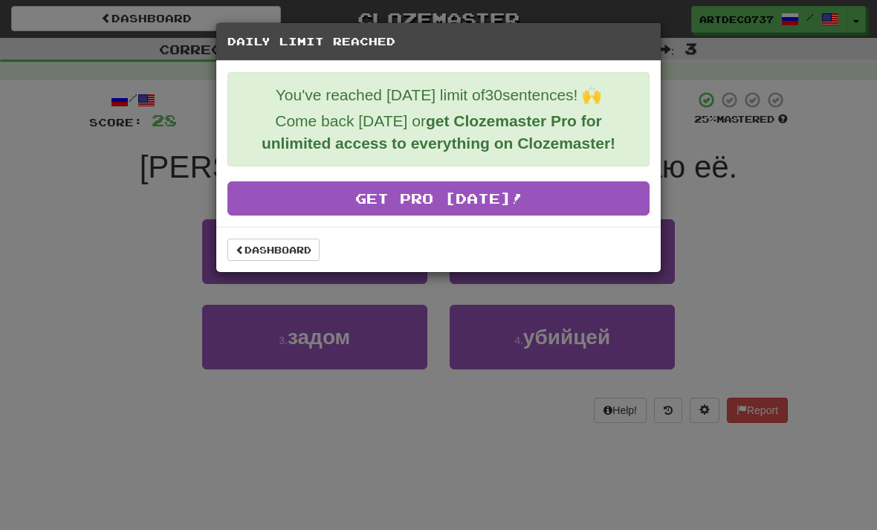
click at [759, 173] on div "Daily Limit Reached You've reached [DATE] limit of 30 sentences! 🙌 Come back [D…" at bounding box center [438, 265] width 877 height 530
click at [299, 247] on link "Dashboard" at bounding box center [273, 249] width 92 height 22
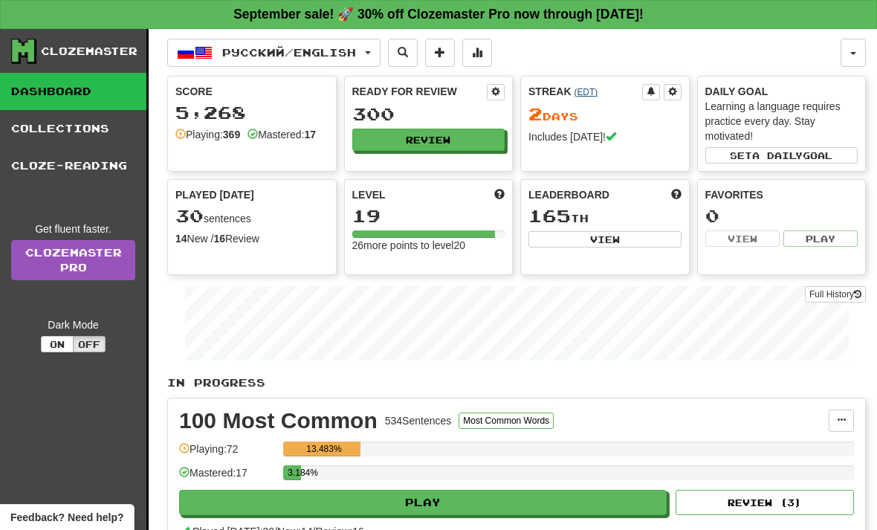
click at [588, 94] on link "( EDT )" at bounding box center [585, 92] width 24 height 10
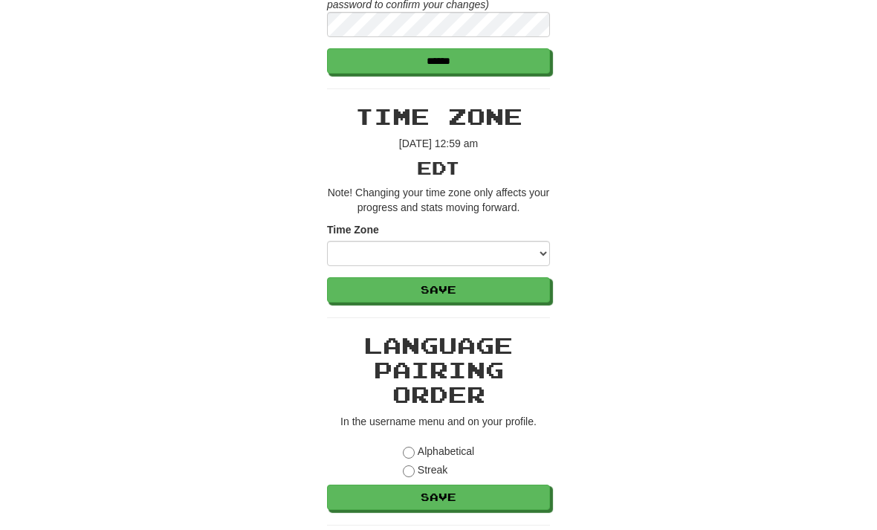
scroll to position [417, 0]
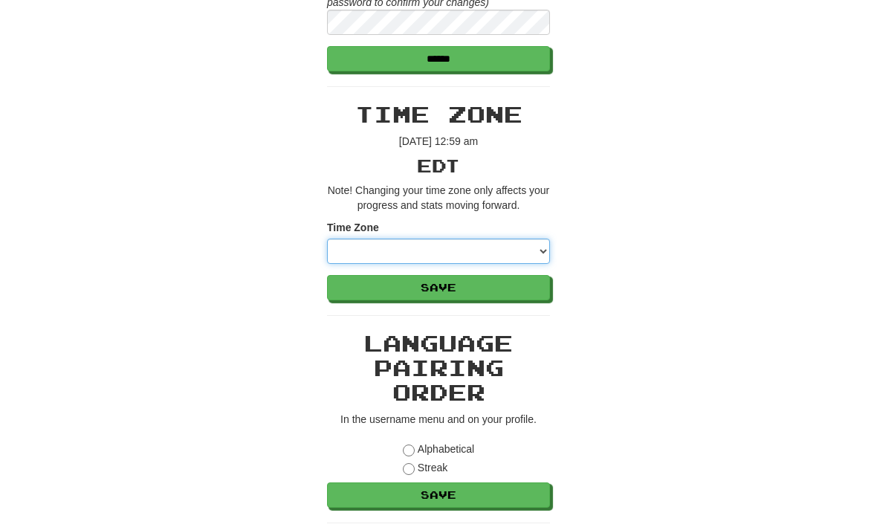
click at [536, 252] on select "**********" at bounding box center [438, 250] width 223 height 25
click at [538, 259] on select "**********" at bounding box center [438, 250] width 223 height 25
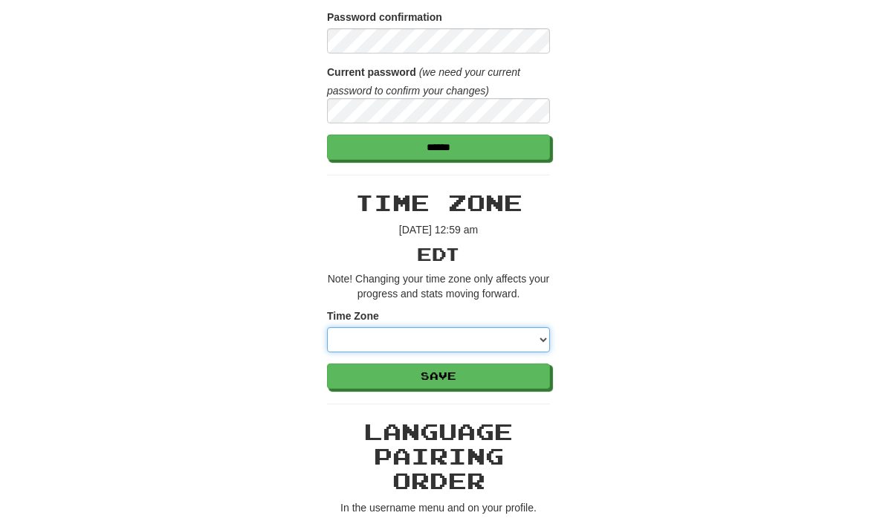
scroll to position [340, 0]
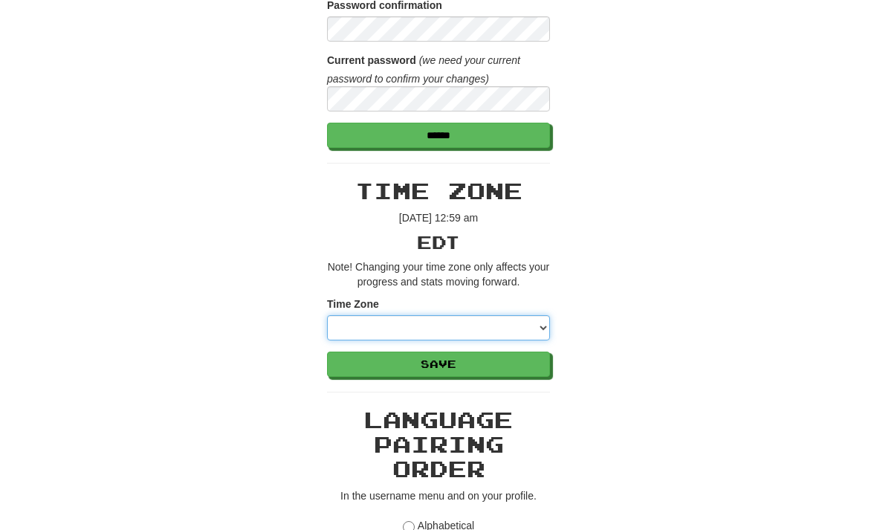
click at [522, 329] on select "**********" at bounding box center [438, 328] width 223 height 25
select select "**********"
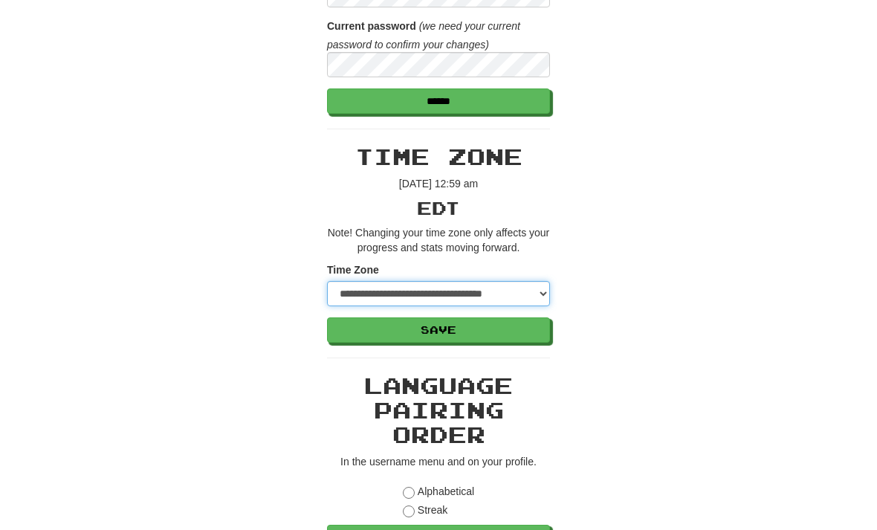
scroll to position [375, 0]
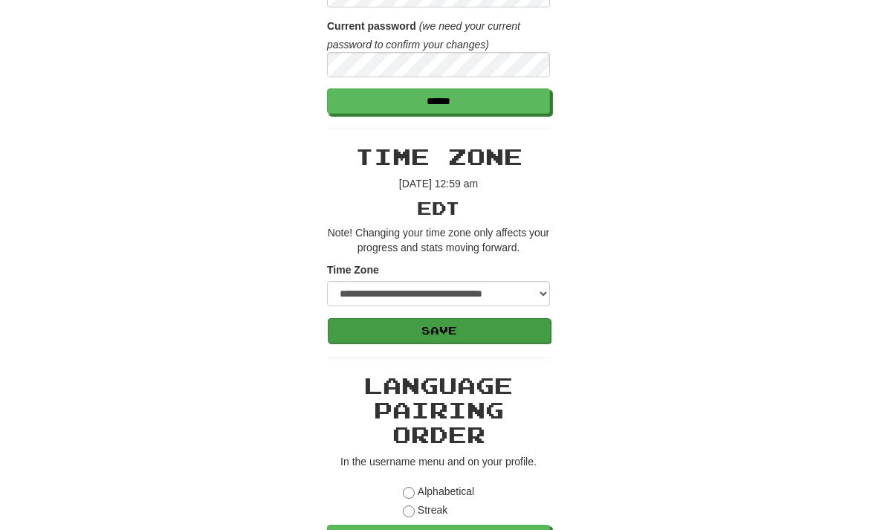
click at [464, 339] on button "Save" at bounding box center [439, 330] width 223 height 25
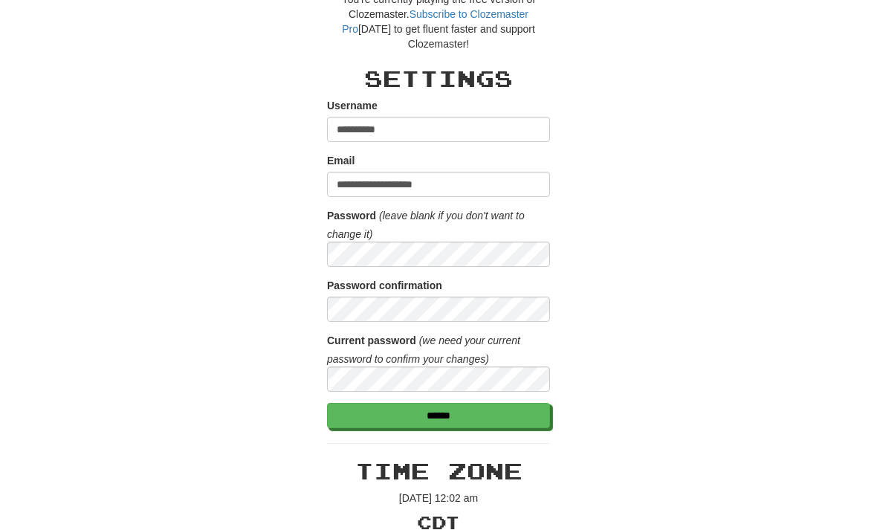
scroll to position [85, 0]
